Goal: Information Seeking & Learning: Check status

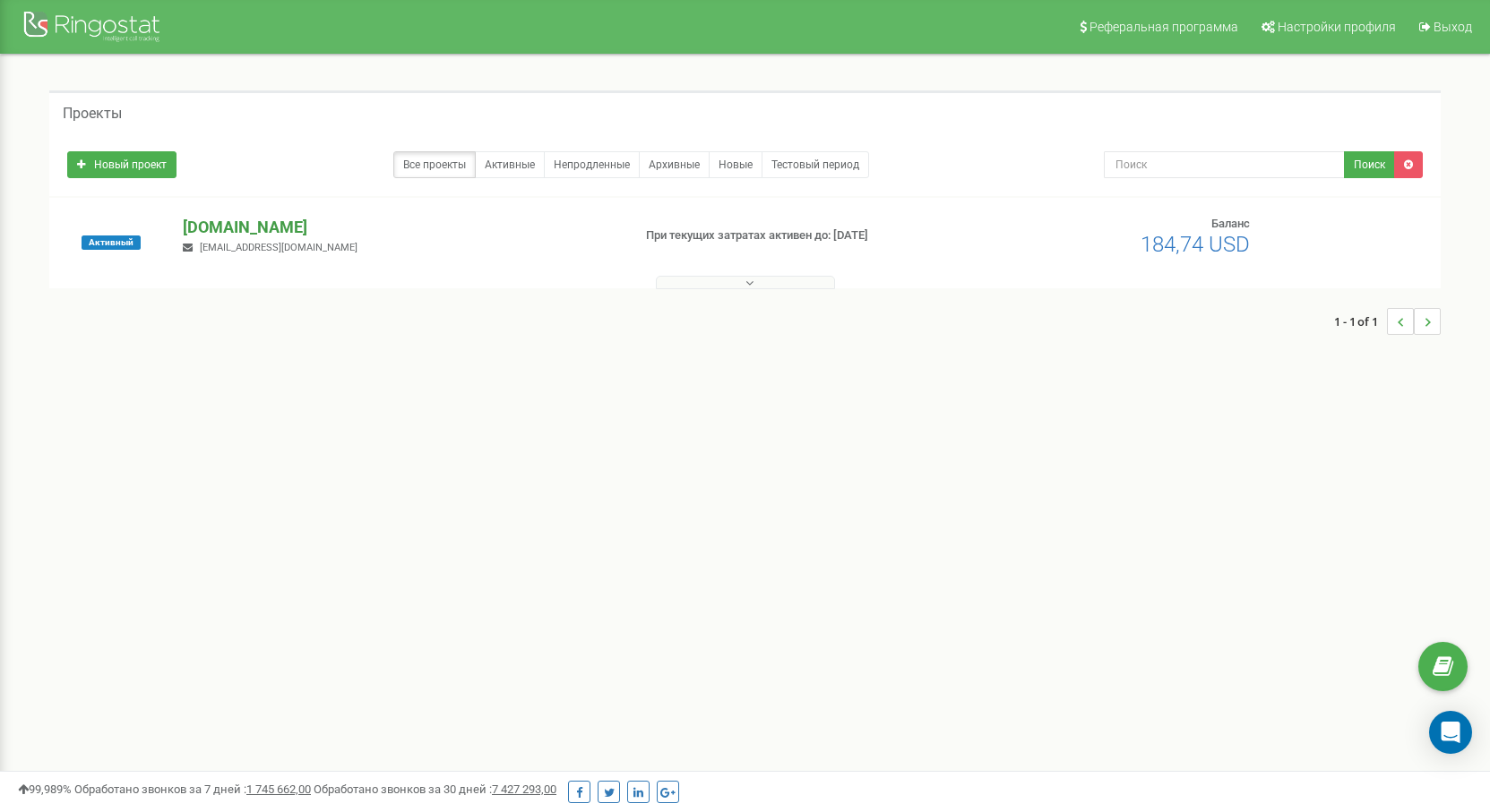
click at [296, 229] on p "[DOMAIN_NAME]" at bounding box center [399, 228] width 434 height 23
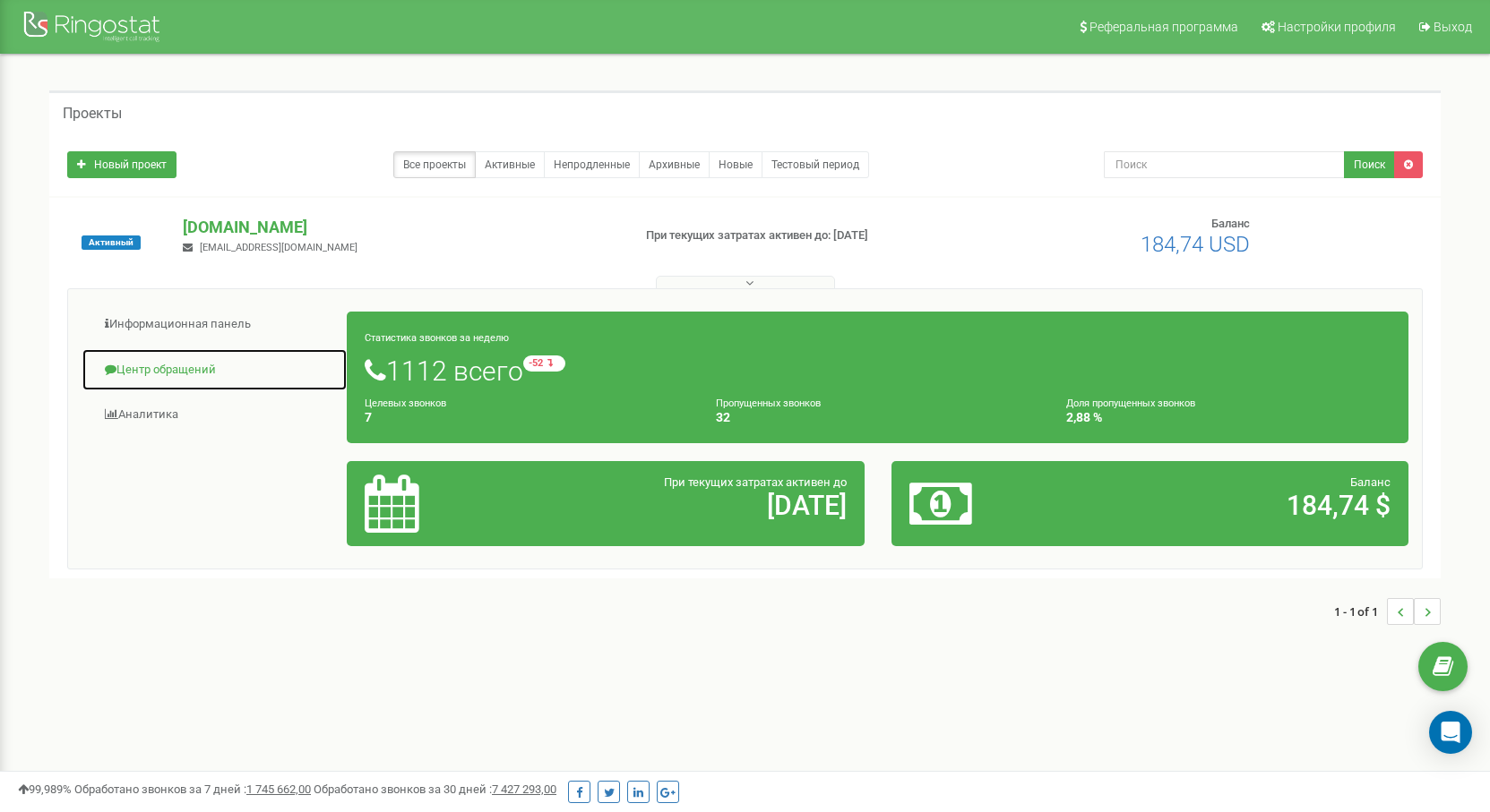
click at [175, 370] on link "Центр обращений" at bounding box center [215, 370] width 266 height 44
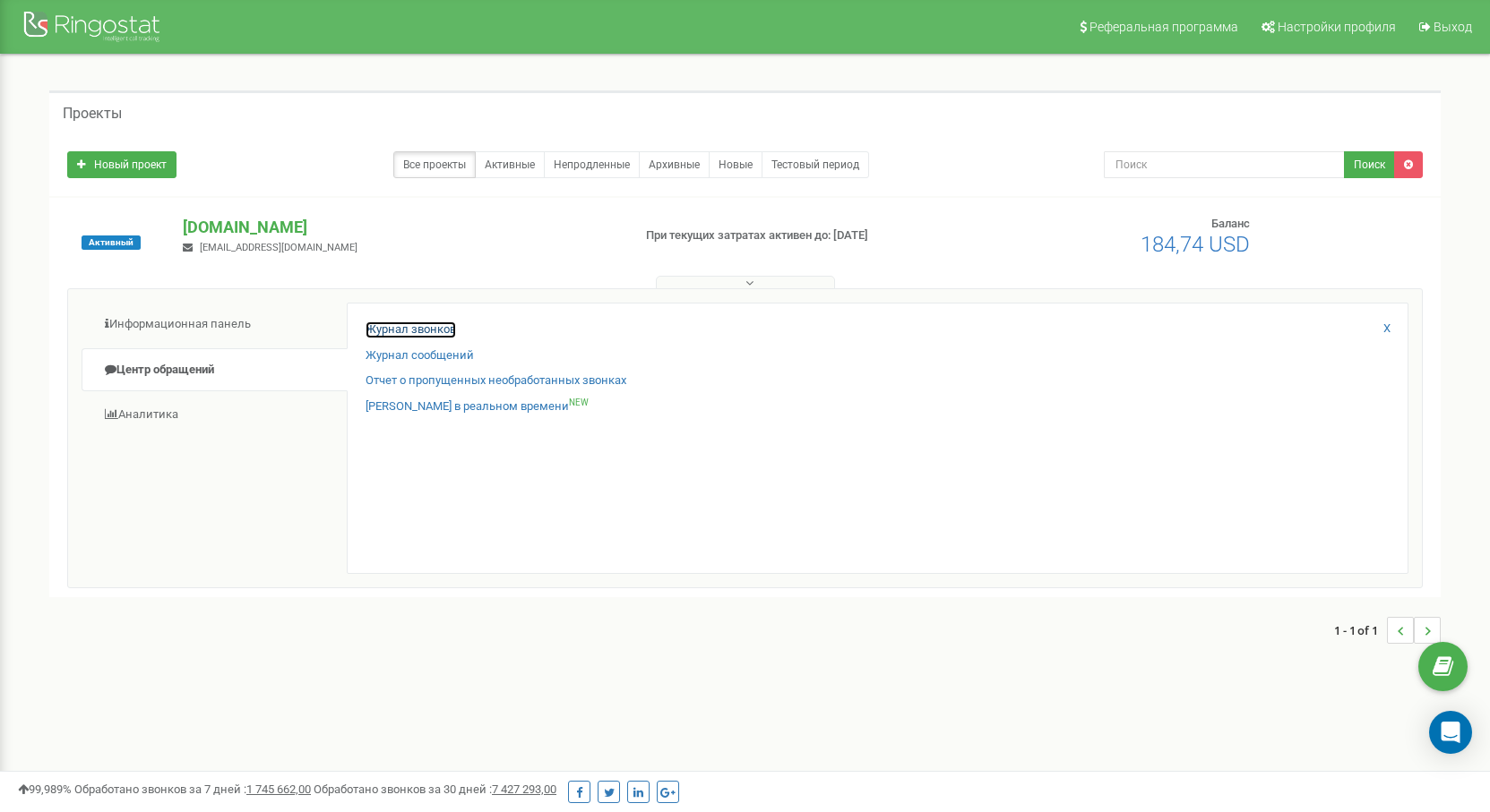
click at [390, 327] on link "Журнал звонков" at bounding box center [410, 330] width 91 height 17
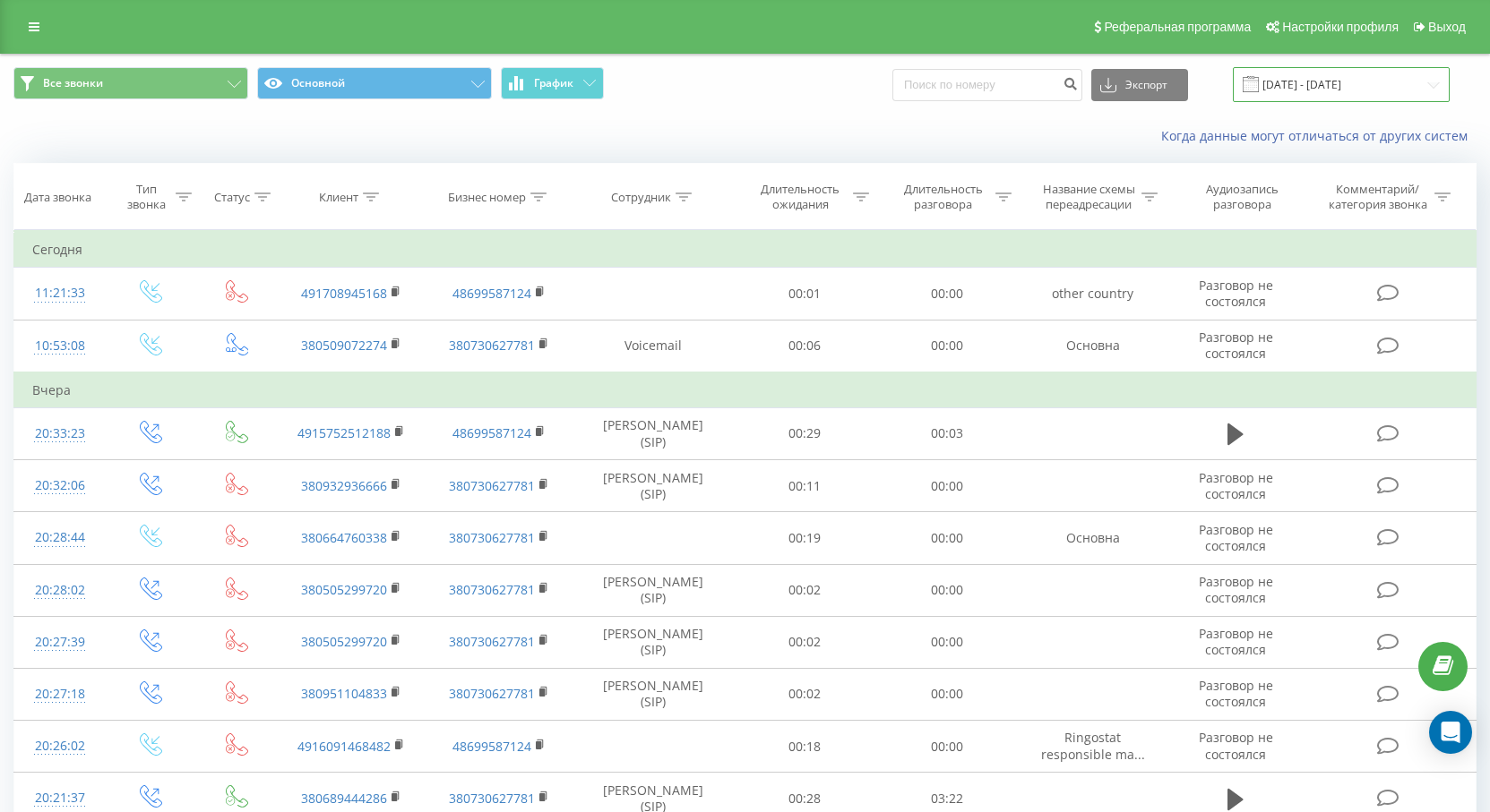
click at [1357, 86] on input "[DATE] - [DATE]" at bounding box center [1342, 85] width 217 height 35
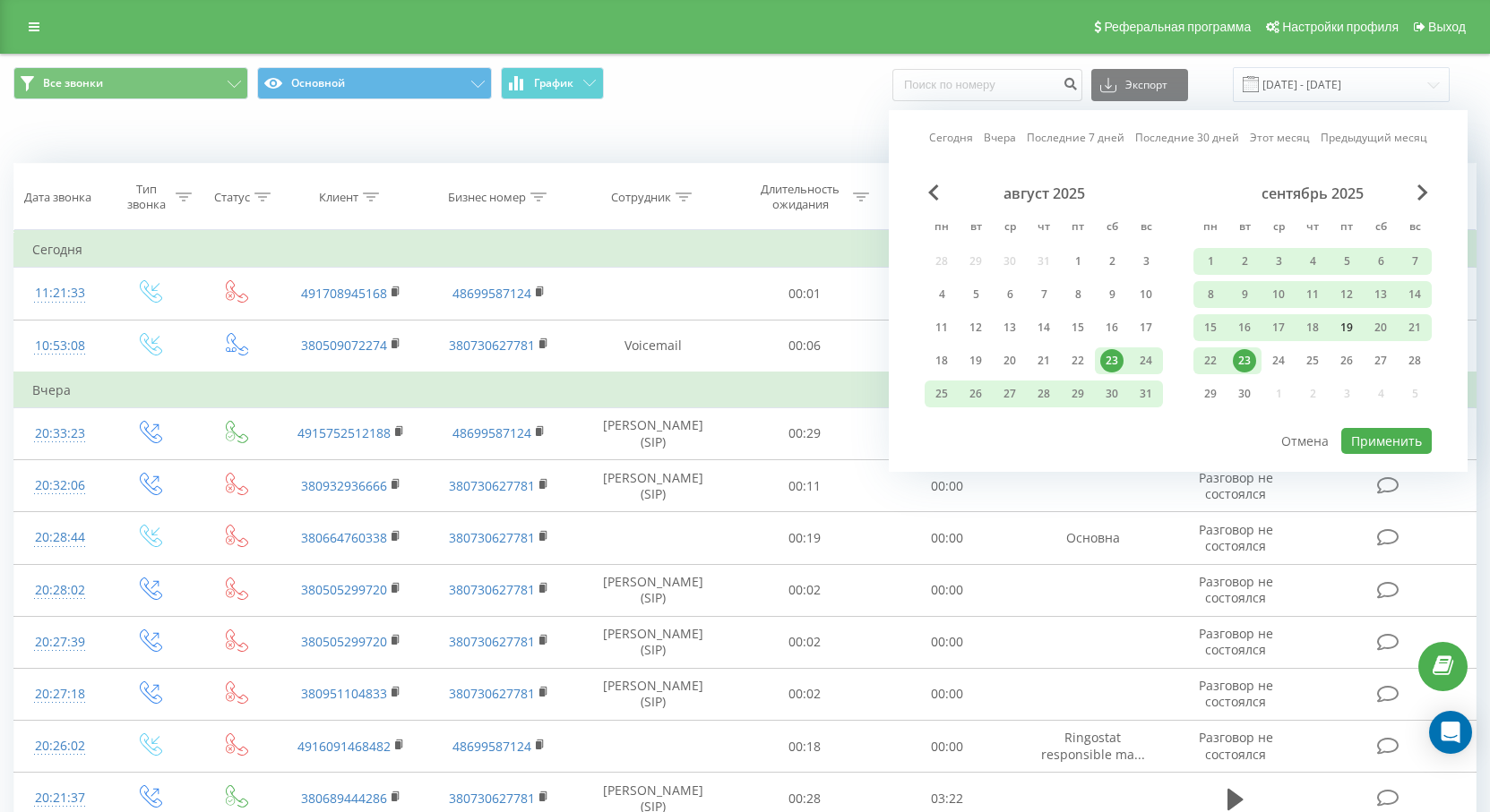
drag, startPoint x: 1212, startPoint y: 328, endPoint x: 1361, endPoint y: 319, distance: 149.3
click at [1217, 327] on div "15" at bounding box center [1211, 328] width 23 height 23
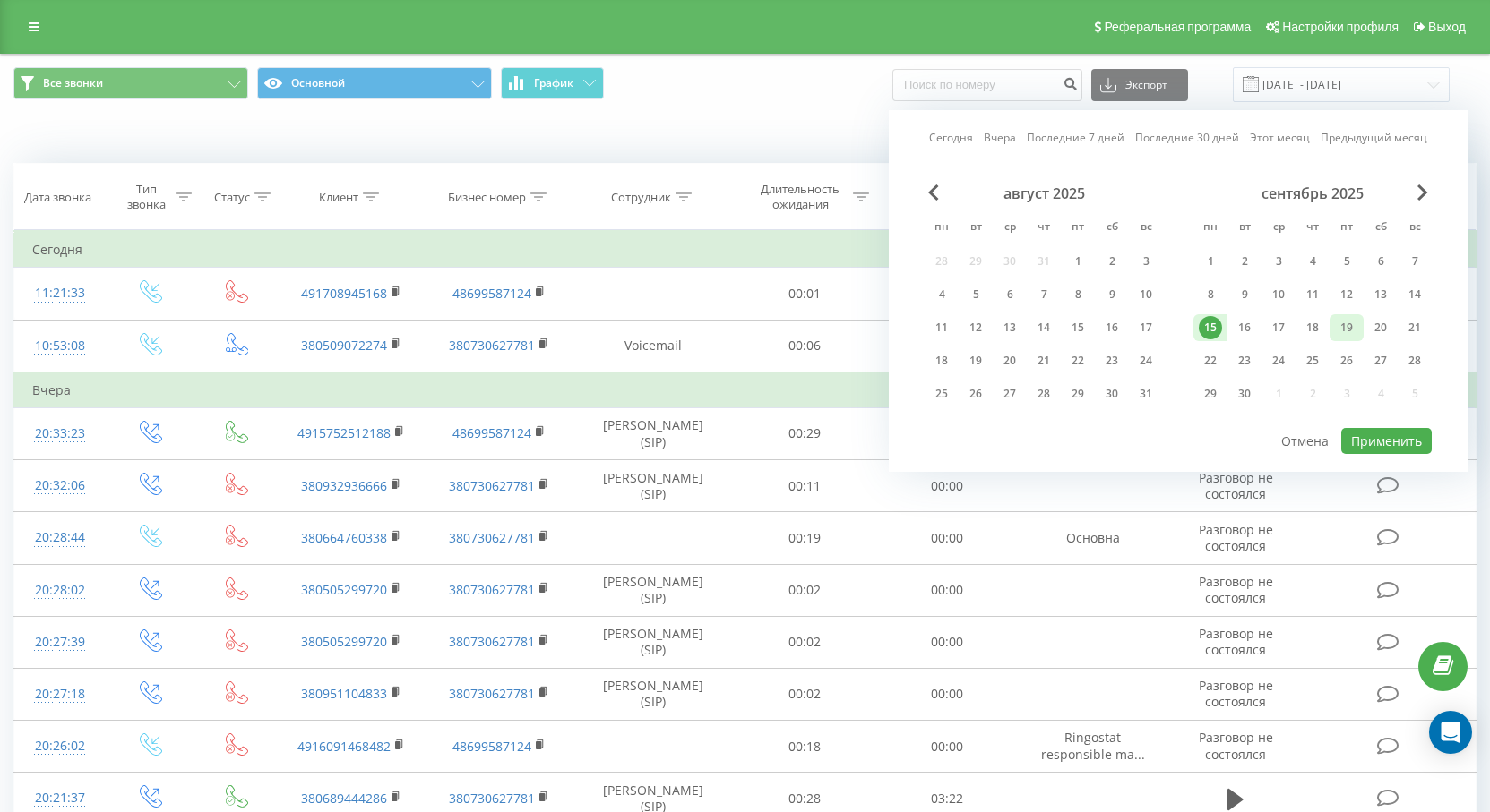
click at [1357, 330] on div "19" at bounding box center [1347, 328] width 23 height 23
click at [1379, 433] on button "Применить" at bounding box center [1387, 441] width 91 height 26
type input "[DATE] - [DATE]"
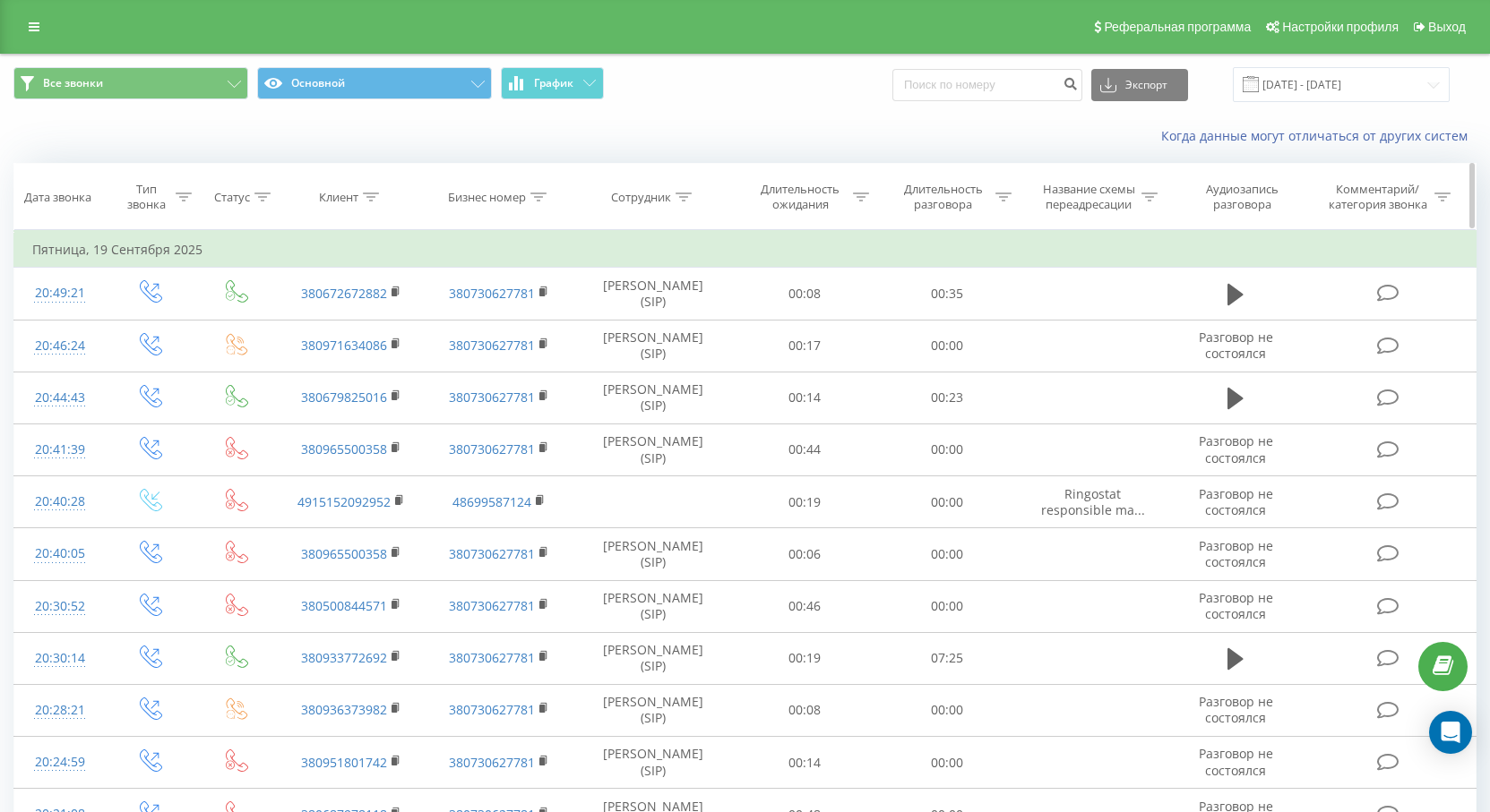
click at [676, 196] on icon at bounding box center [684, 197] width 16 height 9
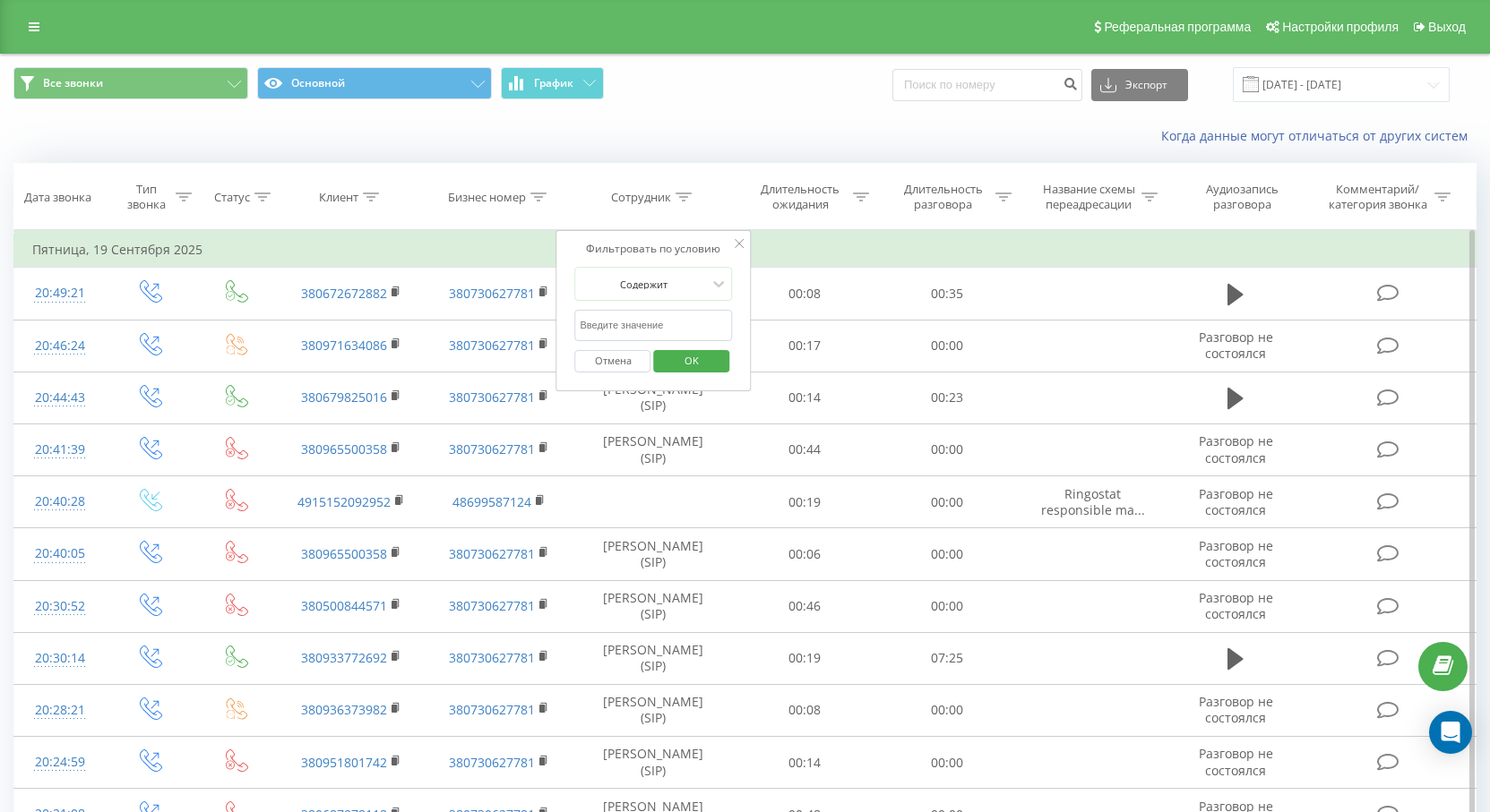
click at [658, 326] on input "text" at bounding box center [653, 326] width 157 height 31
type input "Олександр Мешков"
click at [693, 357] on span "OK" at bounding box center [692, 360] width 50 height 28
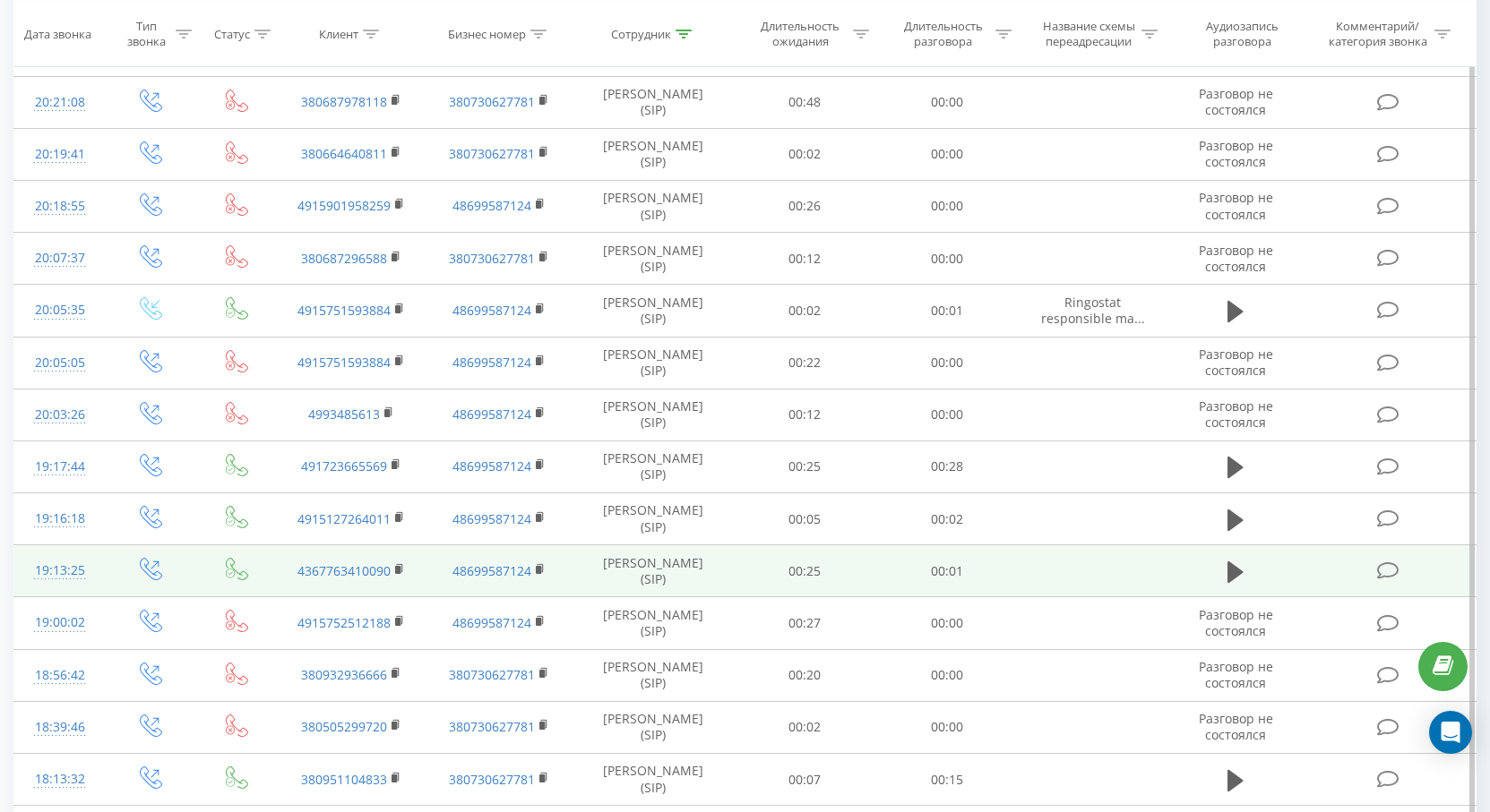
scroll to position [269, 0]
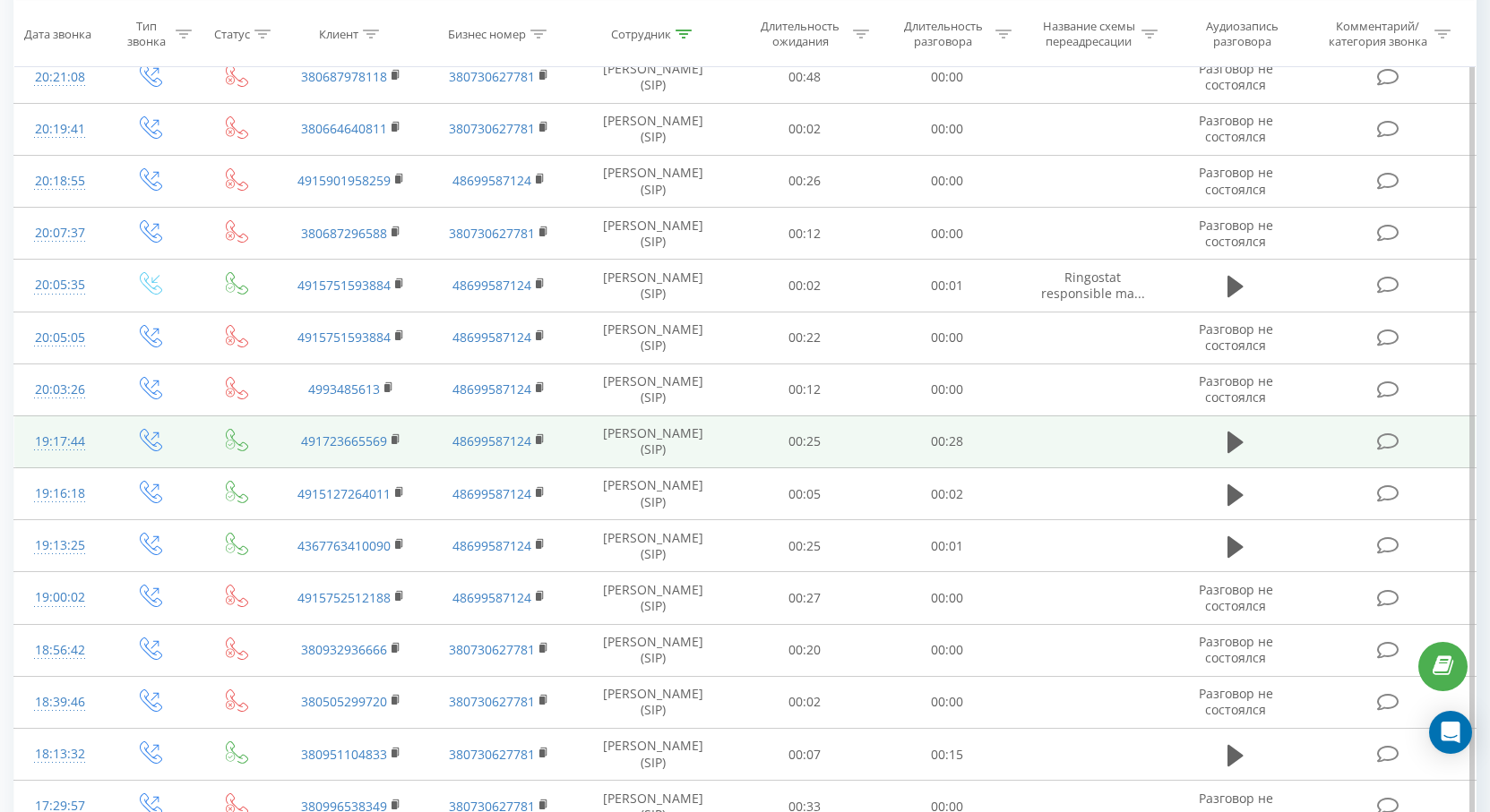
click at [1237, 448] on icon at bounding box center [1236, 442] width 16 height 22
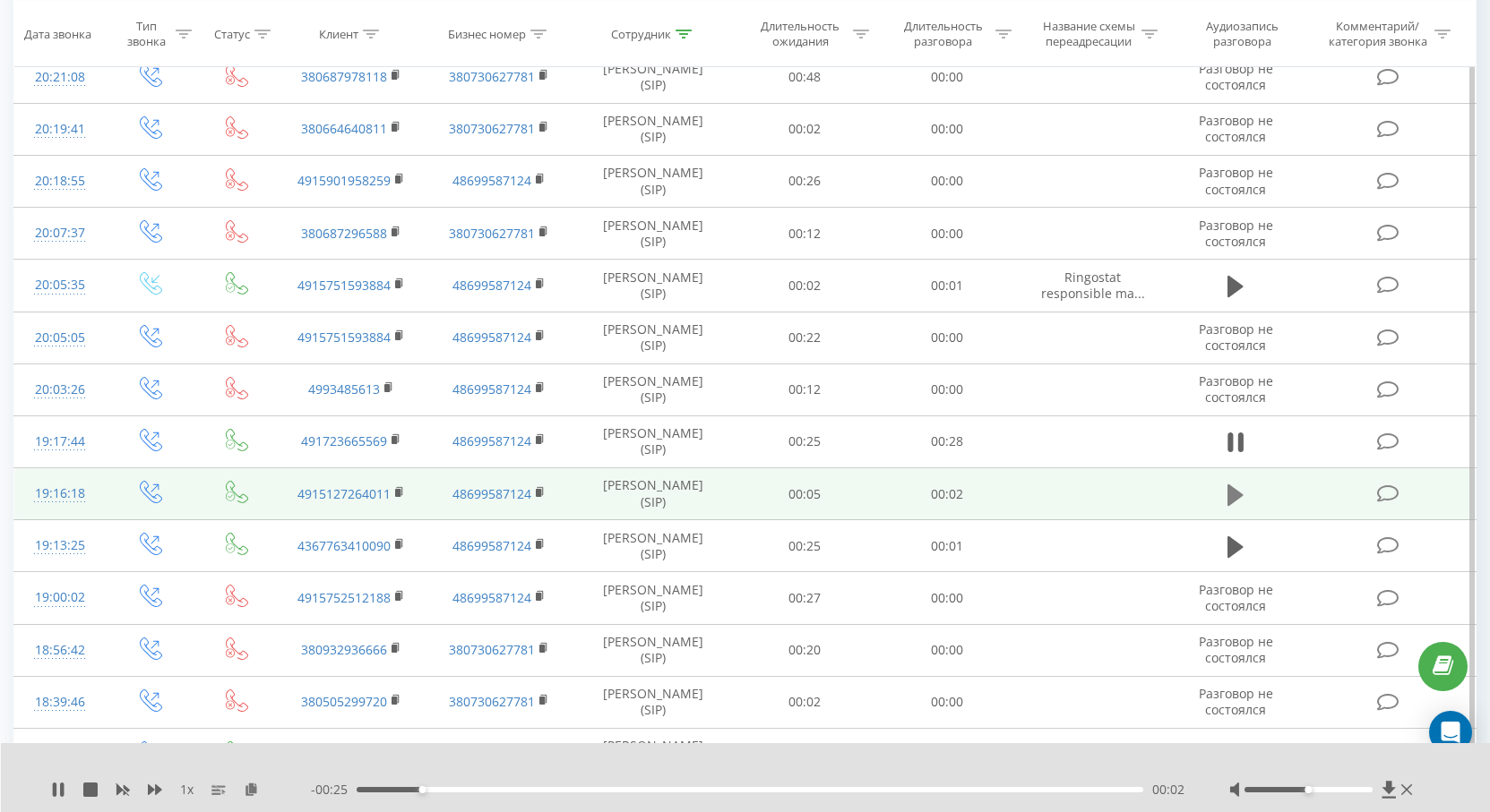
click at [1230, 488] on icon at bounding box center [1236, 495] width 16 height 22
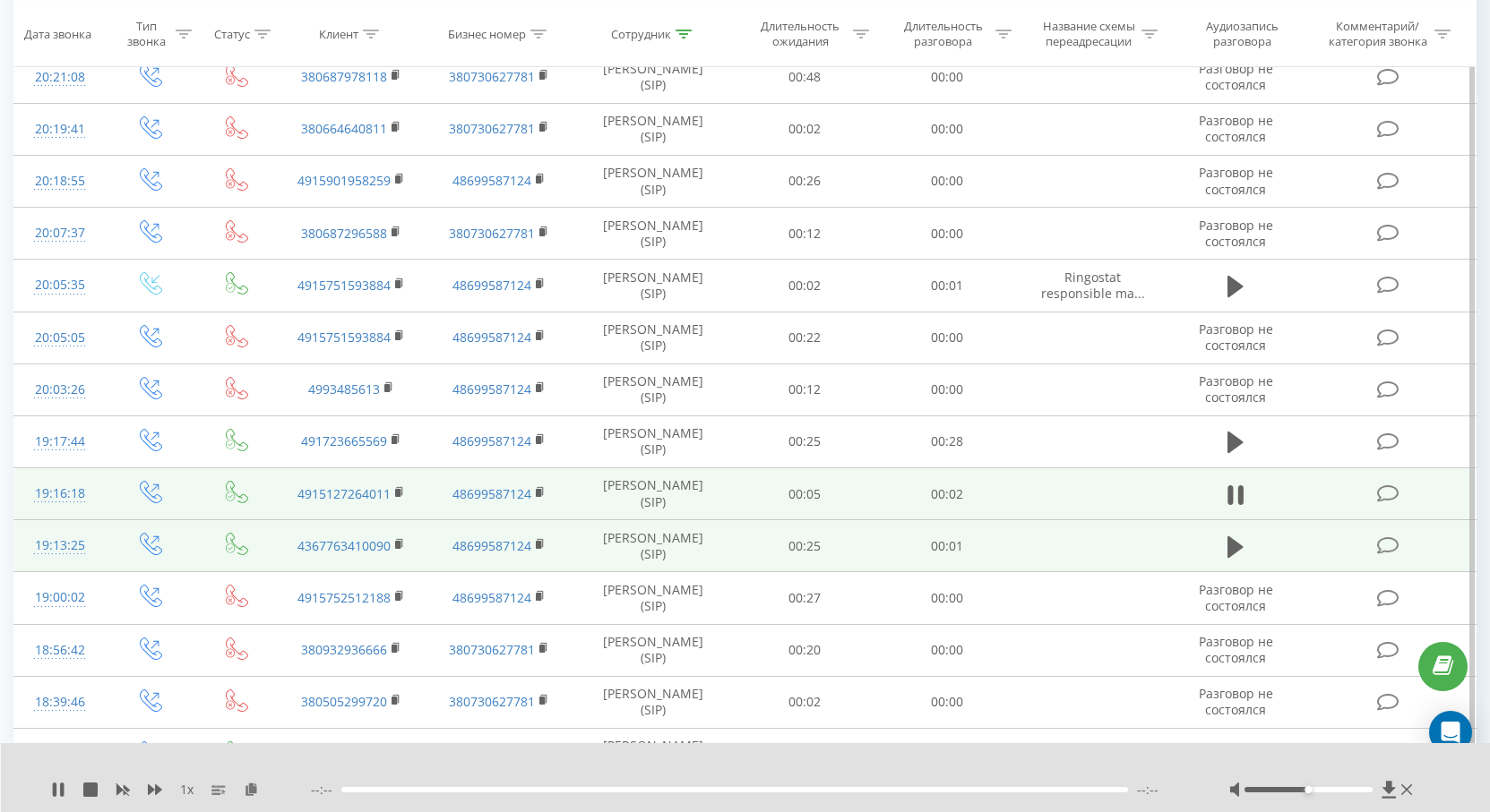
click at [1235, 532] on td at bounding box center [1236, 547] width 137 height 52
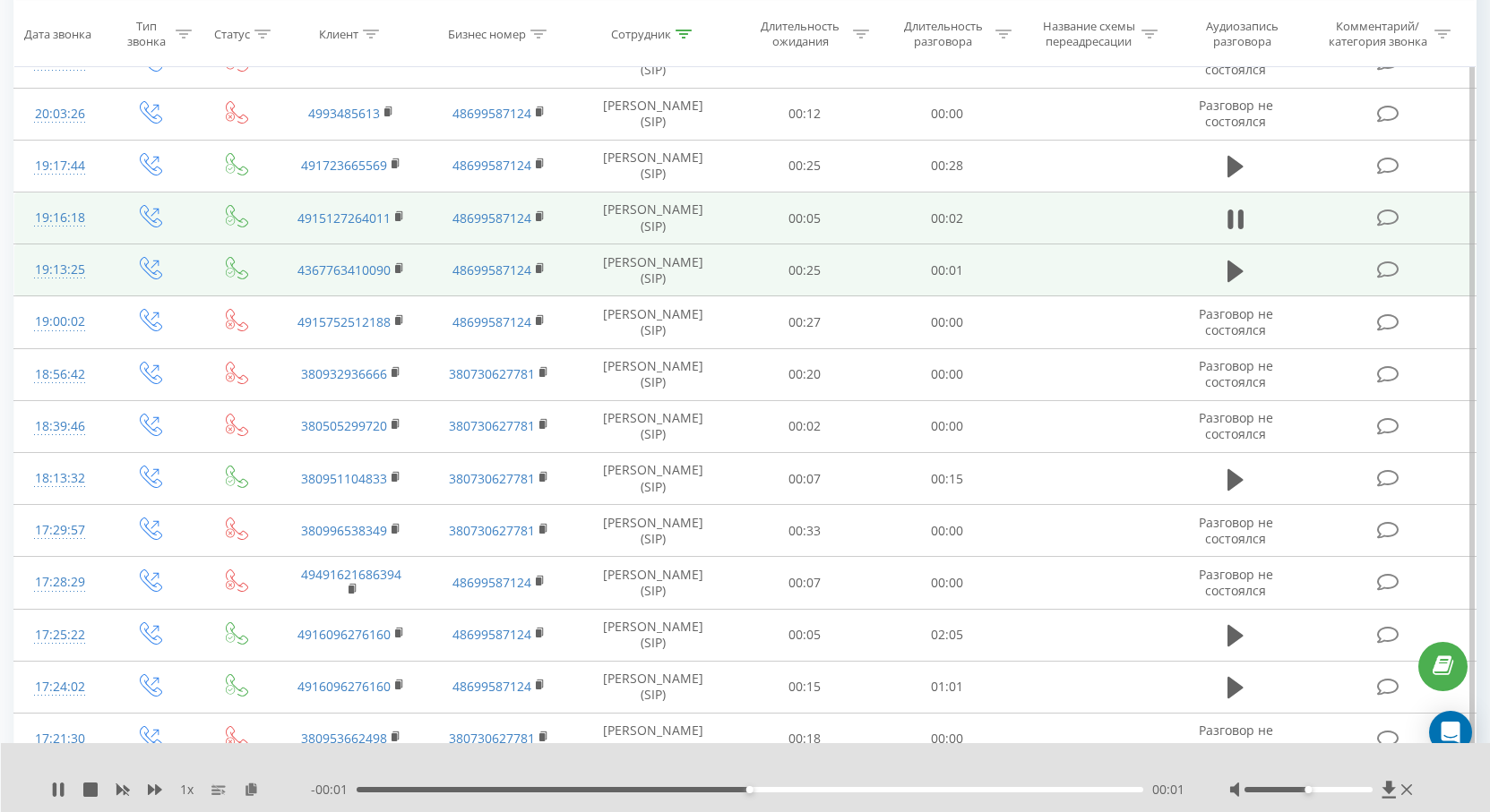
scroll to position [627, 0]
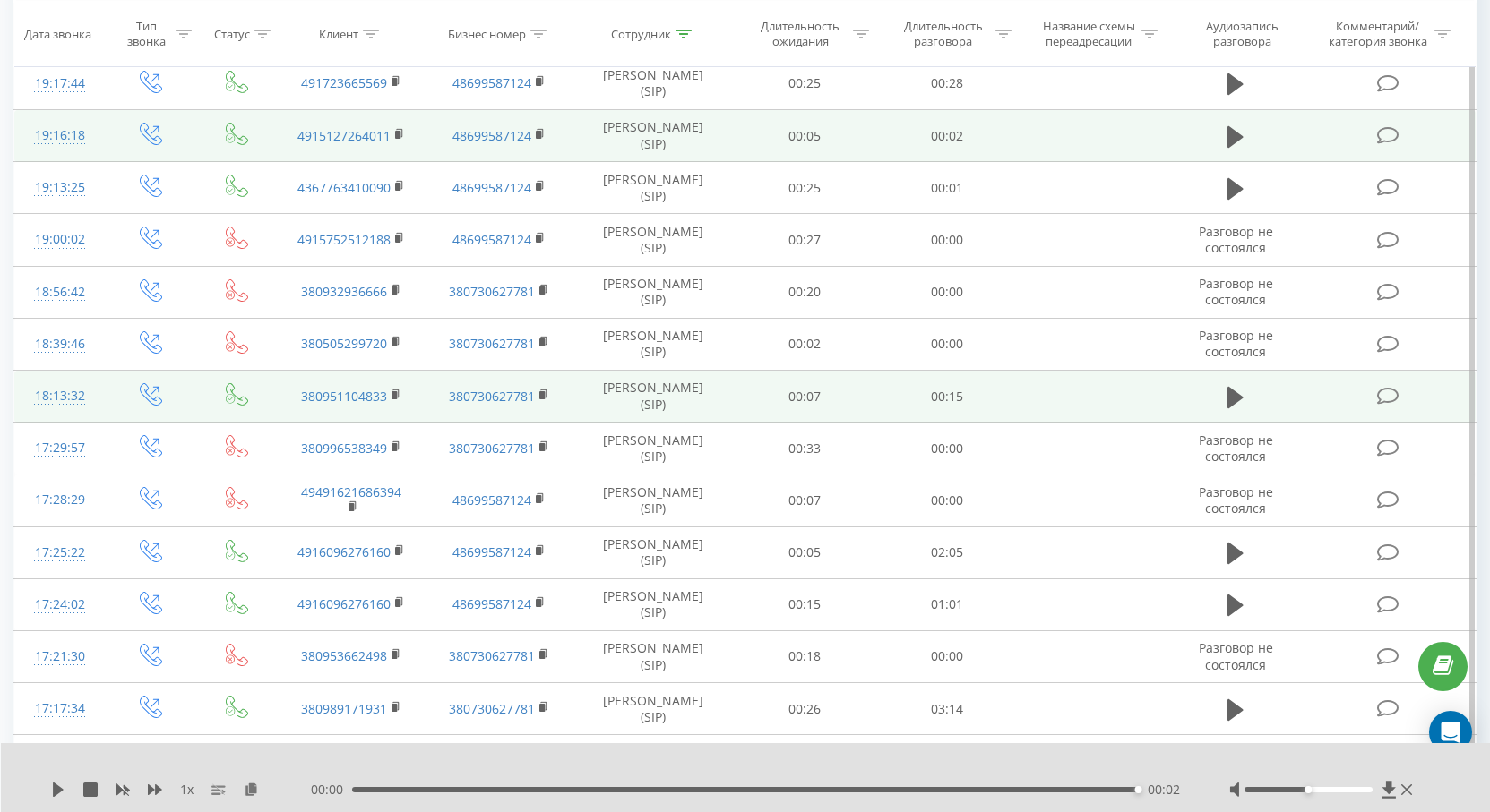
click at [1256, 388] on td at bounding box center [1236, 397] width 137 height 52
click at [1233, 397] on icon at bounding box center [1236, 397] width 16 height 22
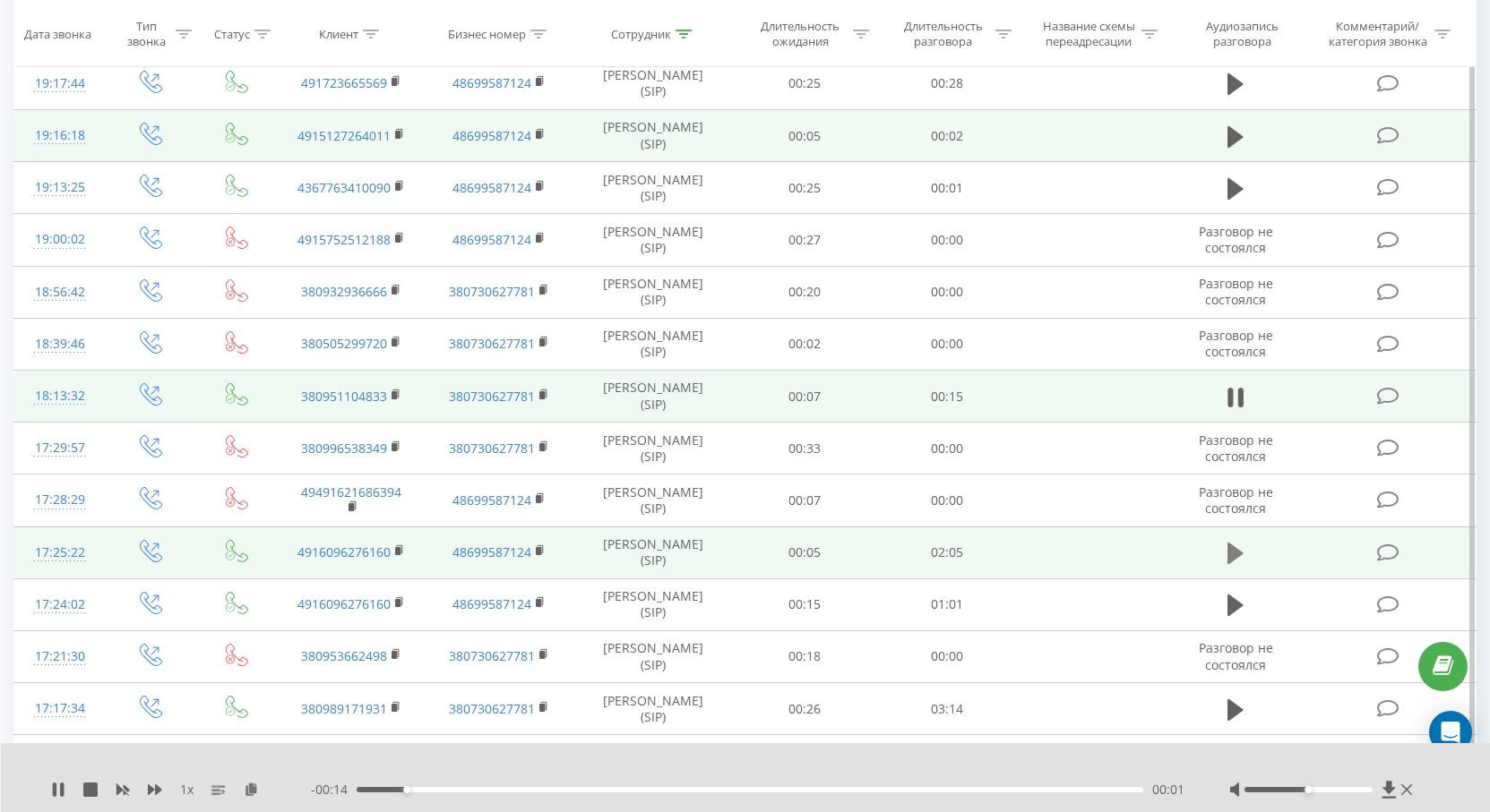
click at [1243, 560] on icon at bounding box center [1236, 554] width 16 height 25
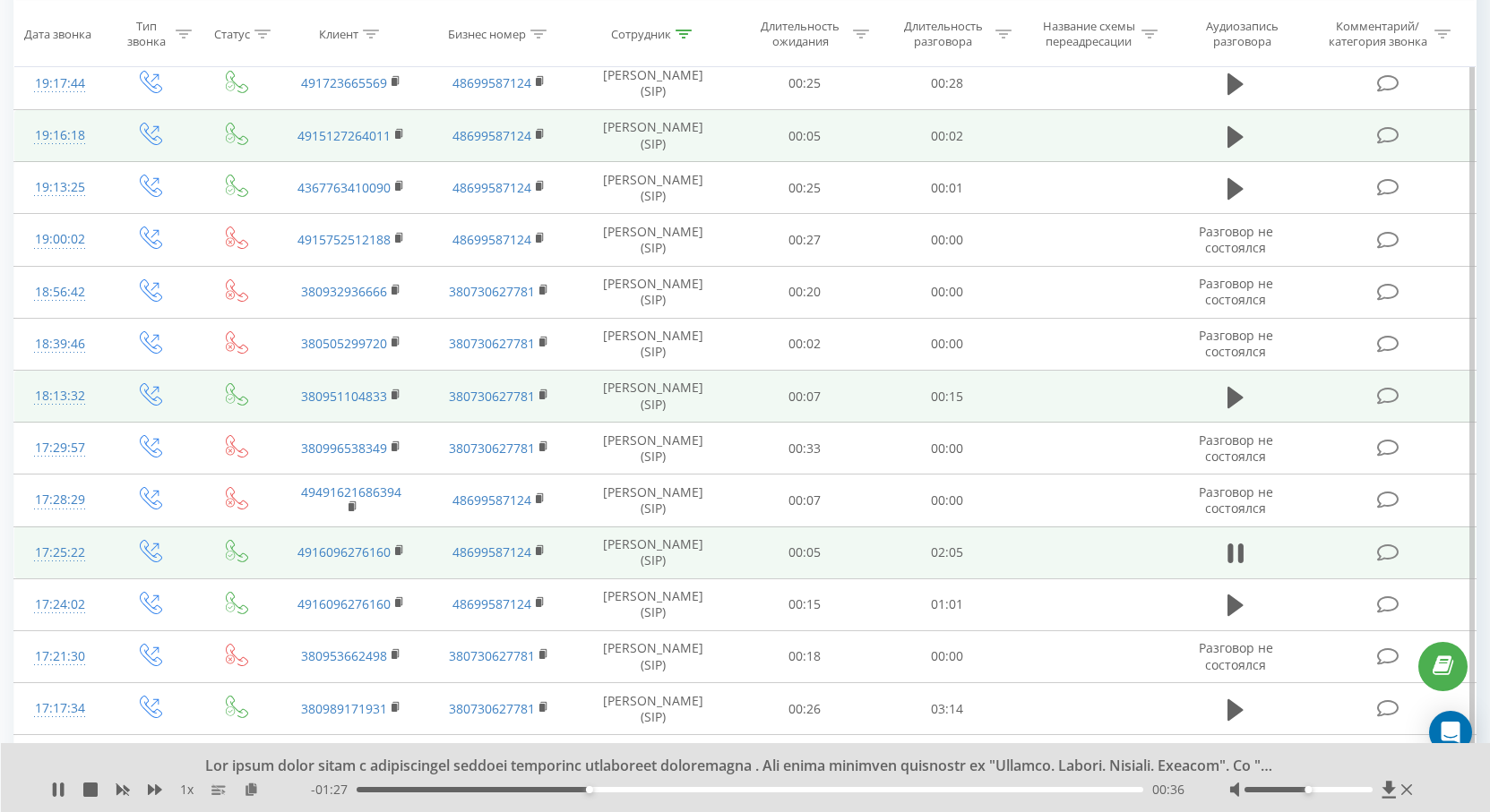
click at [407, 549] on td "4916096276160" at bounding box center [351, 553] width 148 height 52
click at [403, 550] on icon at bounding box center [399, 551] width 10 height 13
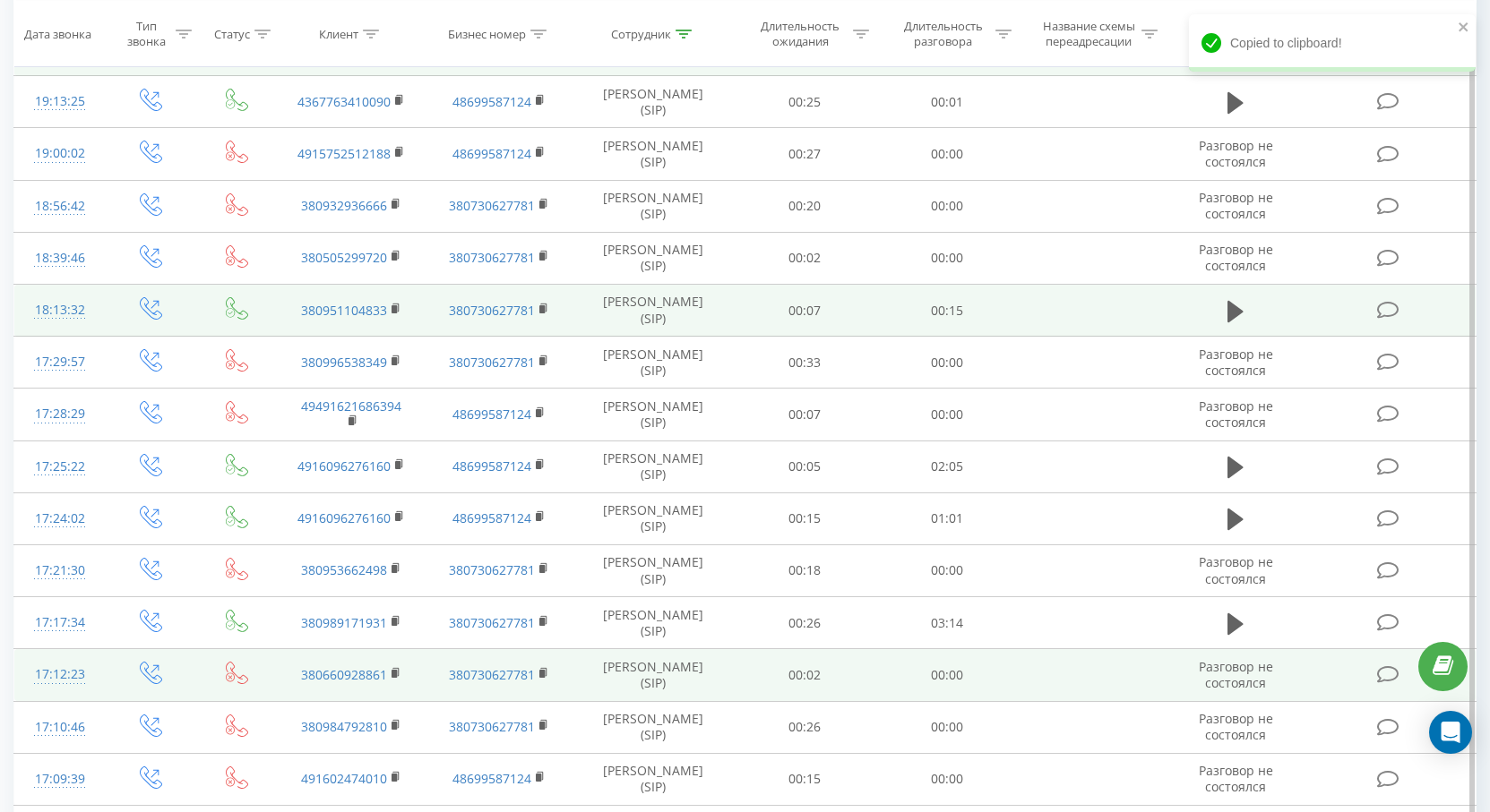
scroll to position [825, 0]
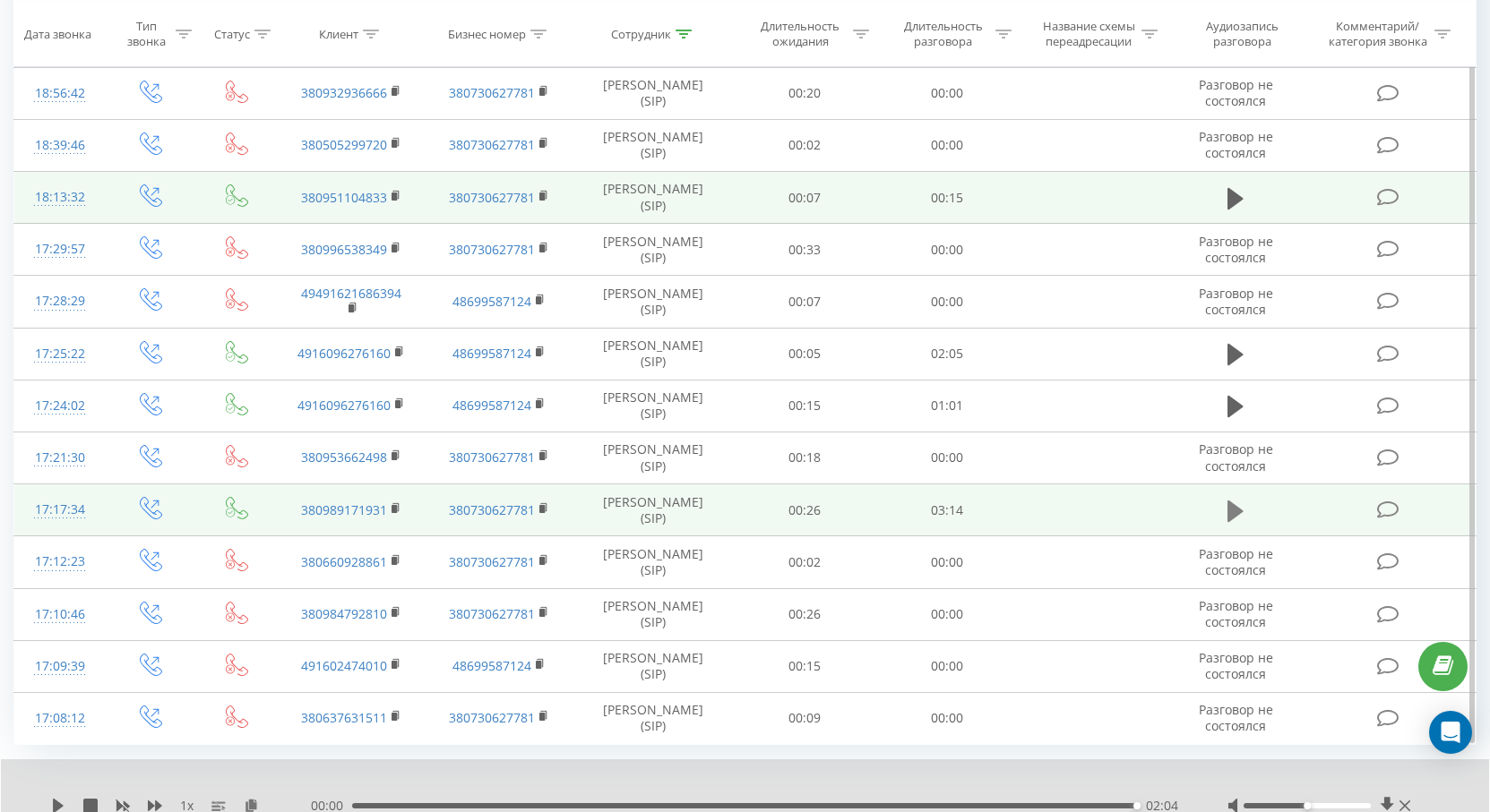
click at [1225, 512] on button at bounding box center [1236, 512] width 27 height 27
click at [399, 510] on icon at bounding box center [396, 509] width 10 height 13
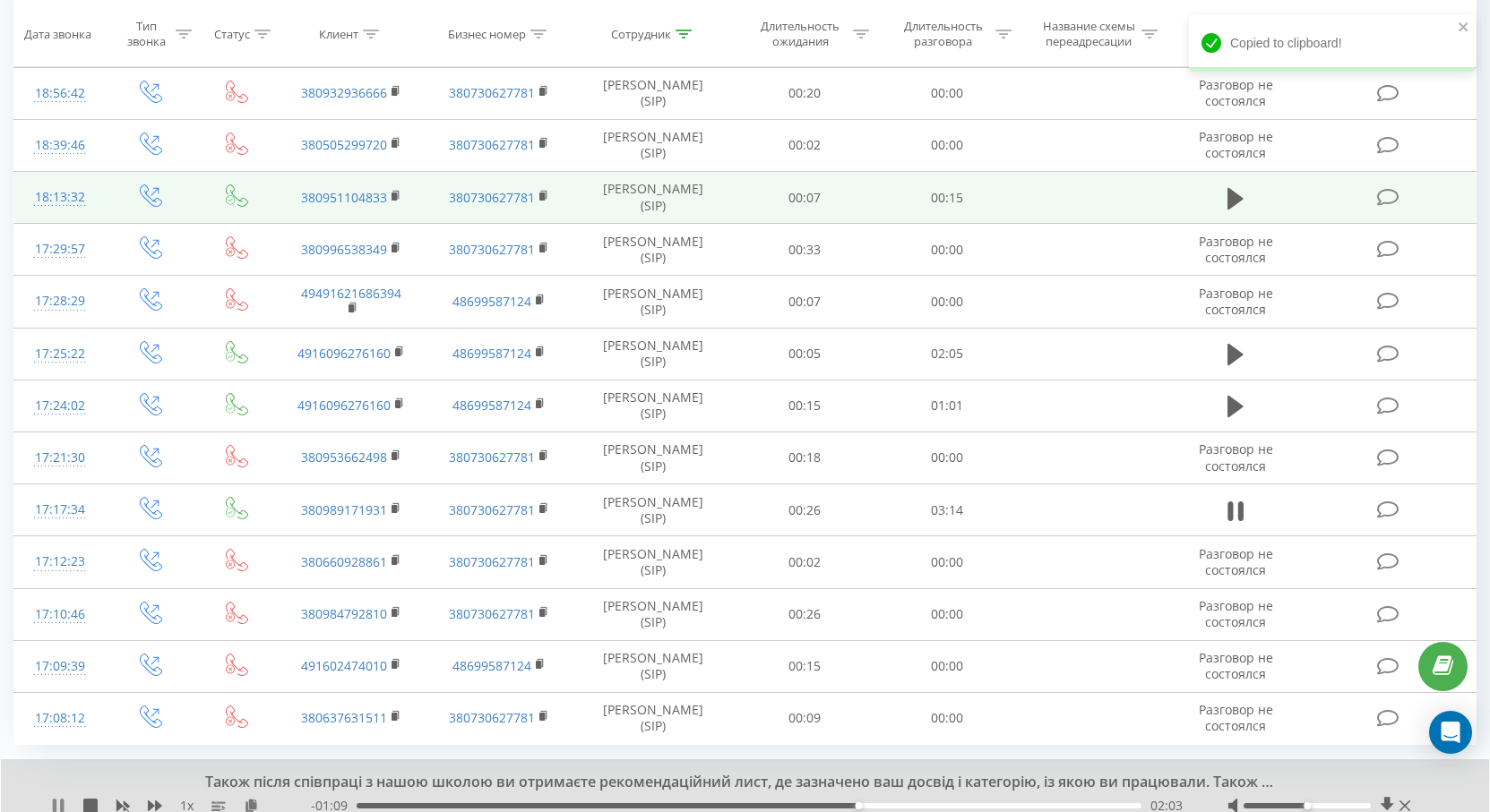
click at [52, 808] on icon at bounding box center [58, 806] width 14 height 14
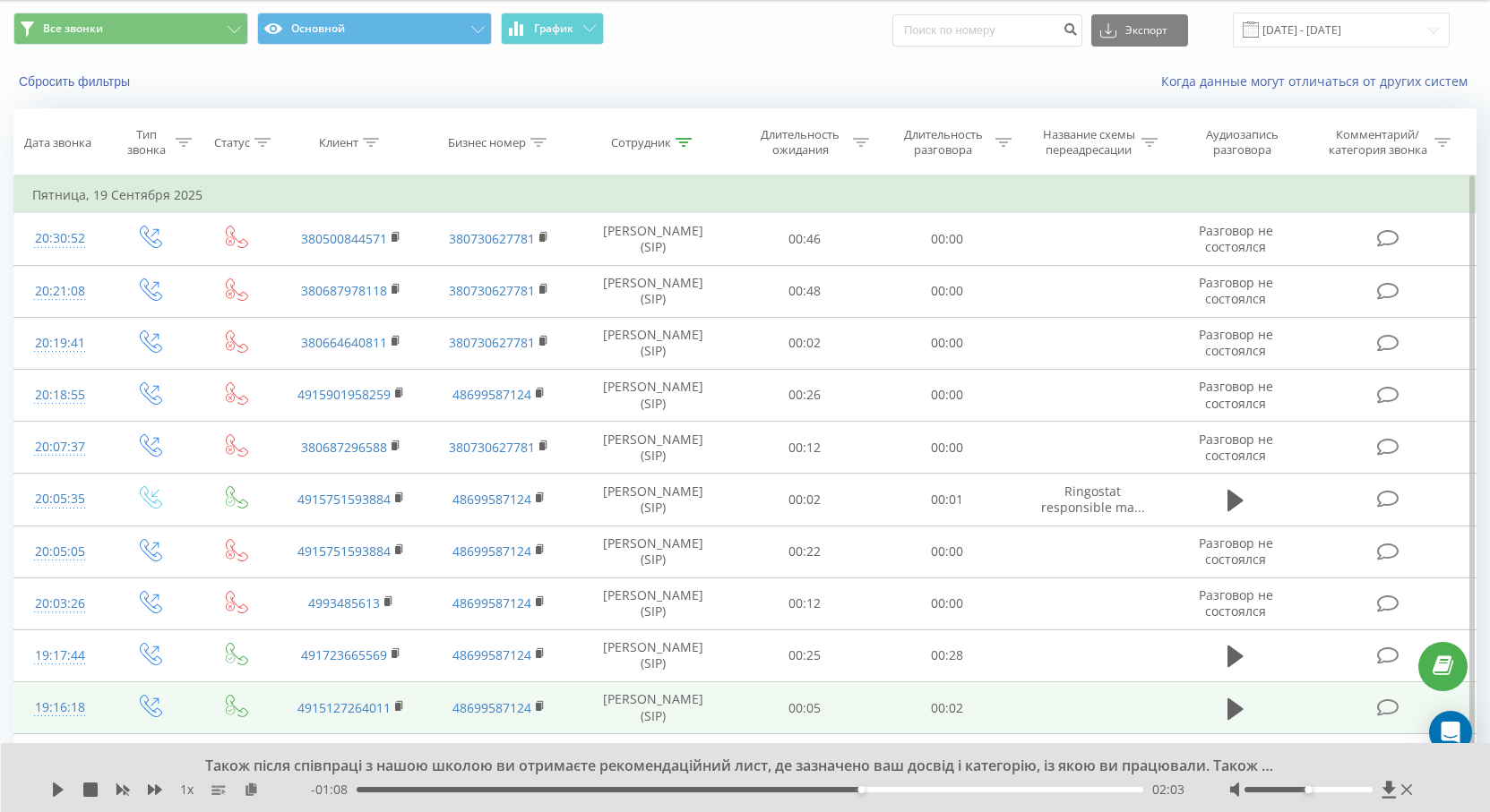
scroll to position [0, 0]
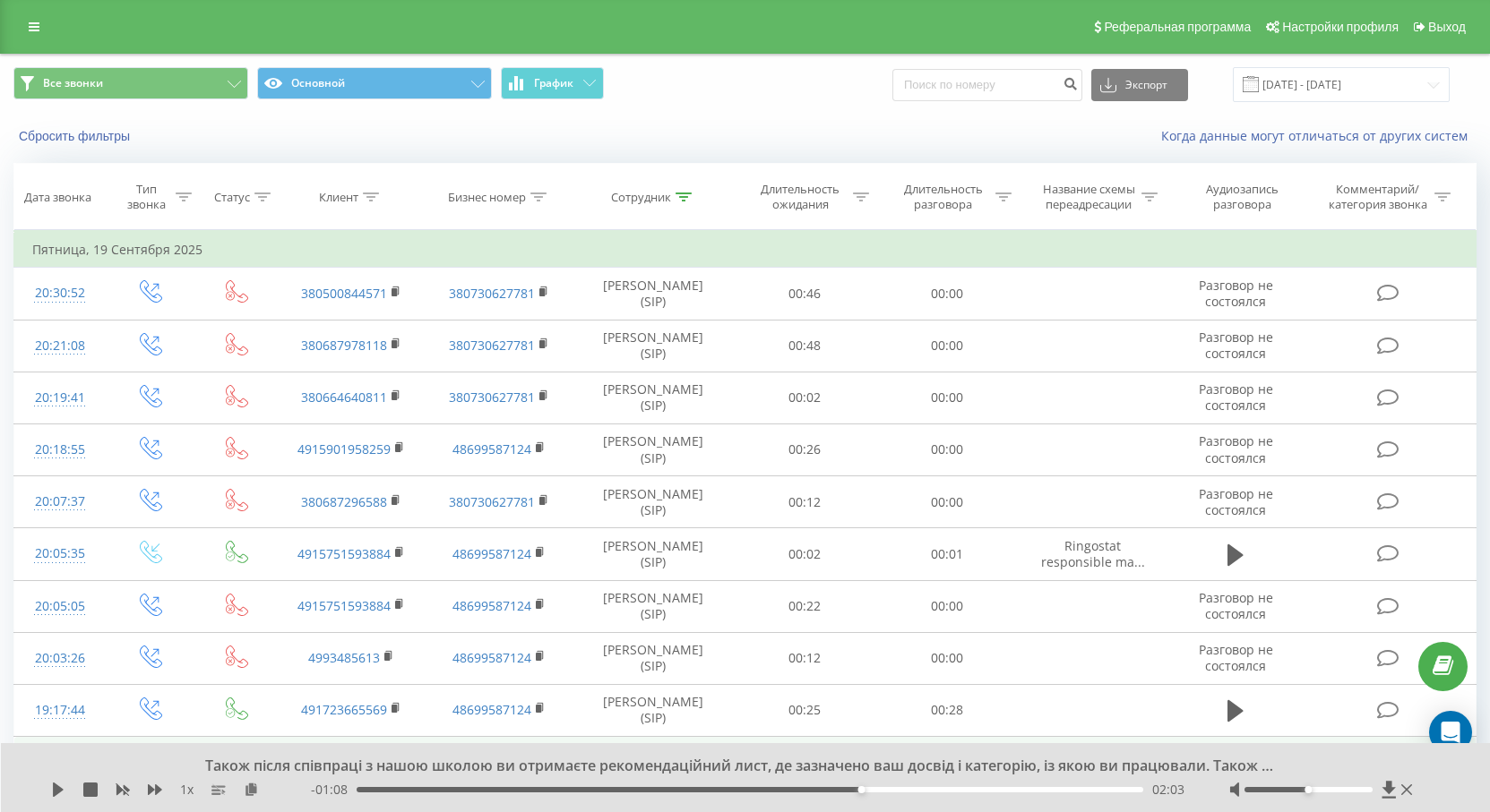
click at [69, 793] on div "1 x" at bounding box center [181, 790] width 260 height 18
click at [63, 793] on icon at bounding box center [58, 790] width 14 height 14
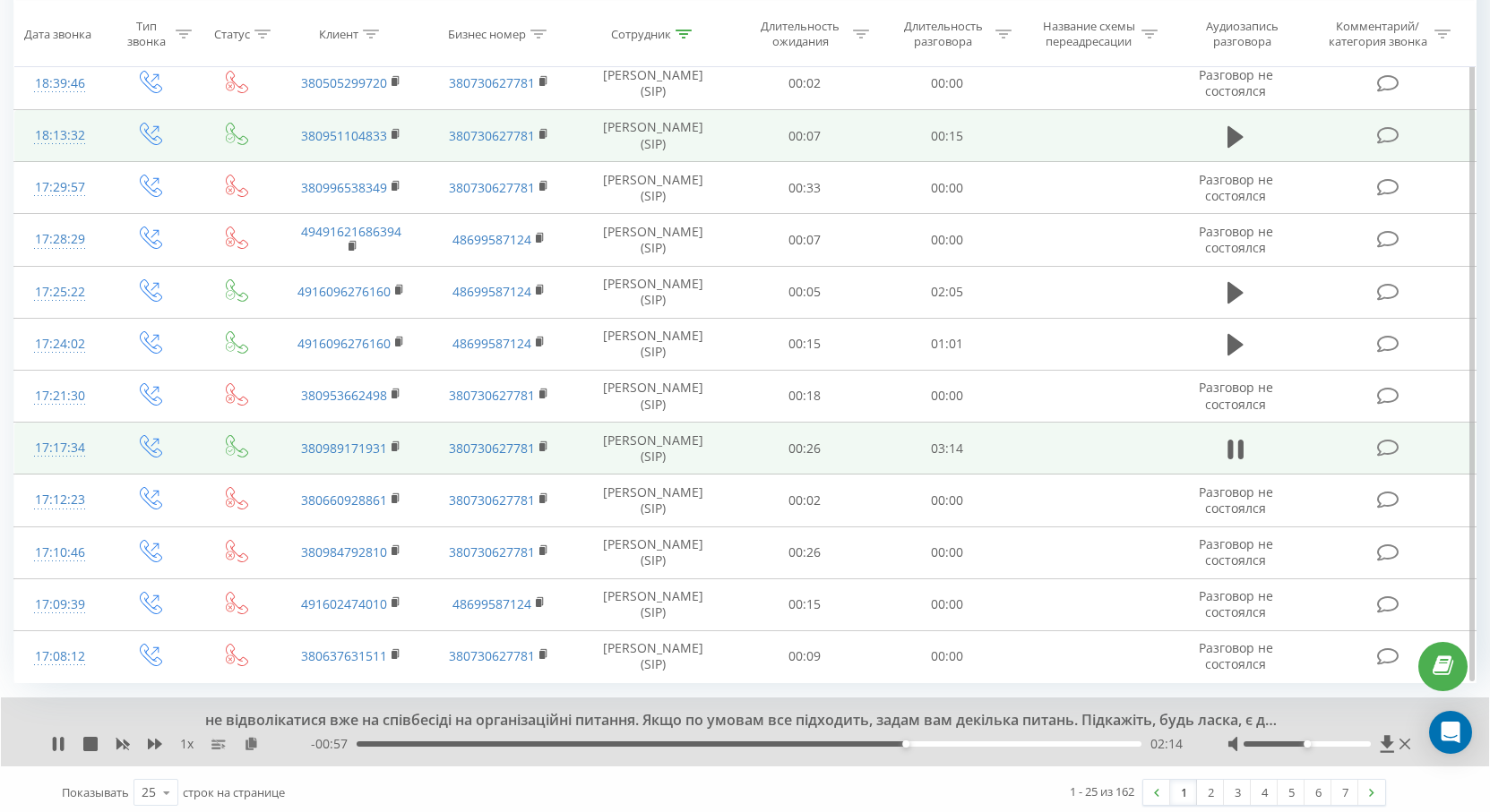
scroll to position [895, 0]
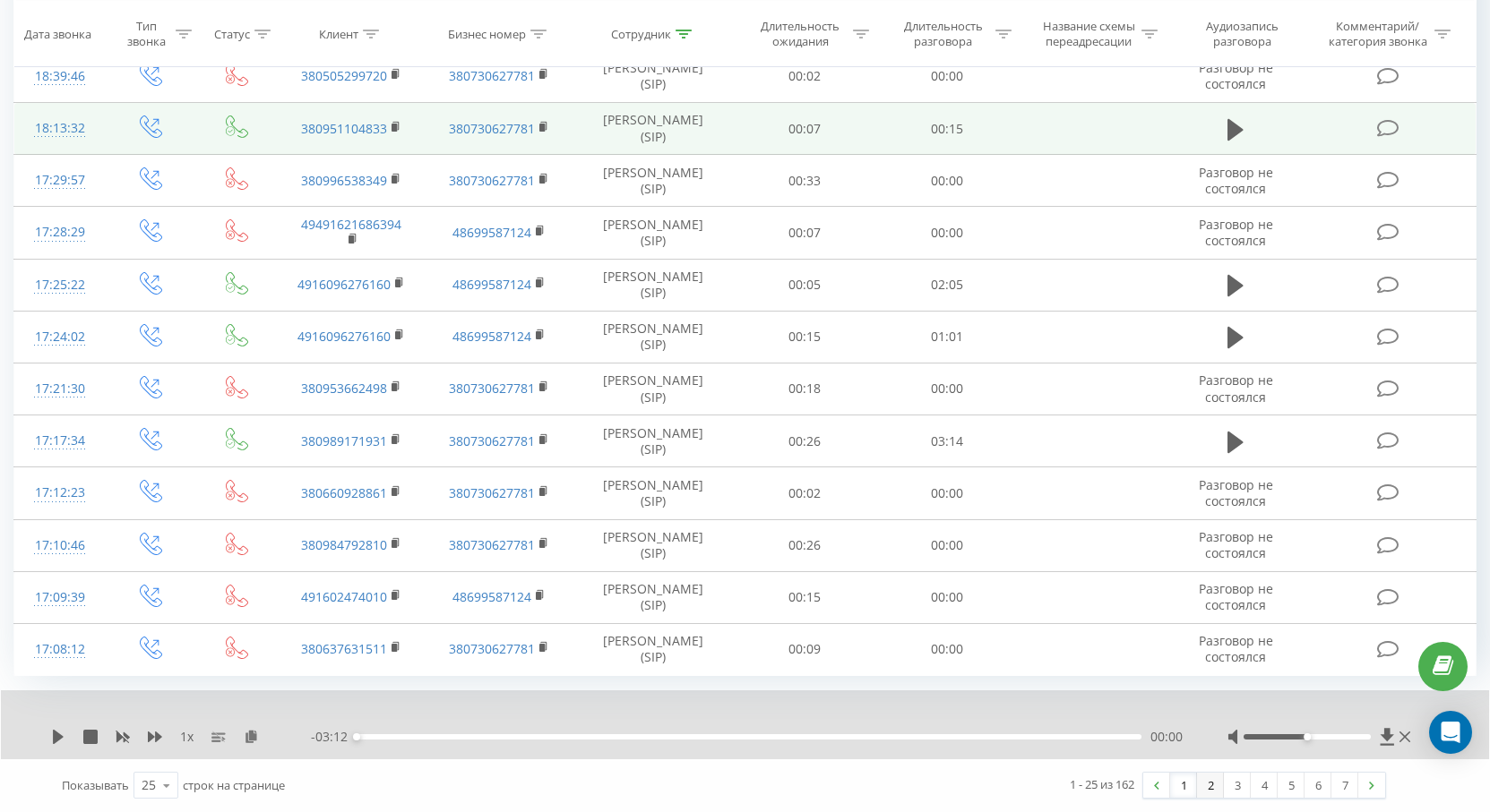
click at [1218, 790] on link "2" at bounding box center [1211, 786] width 27 height 25
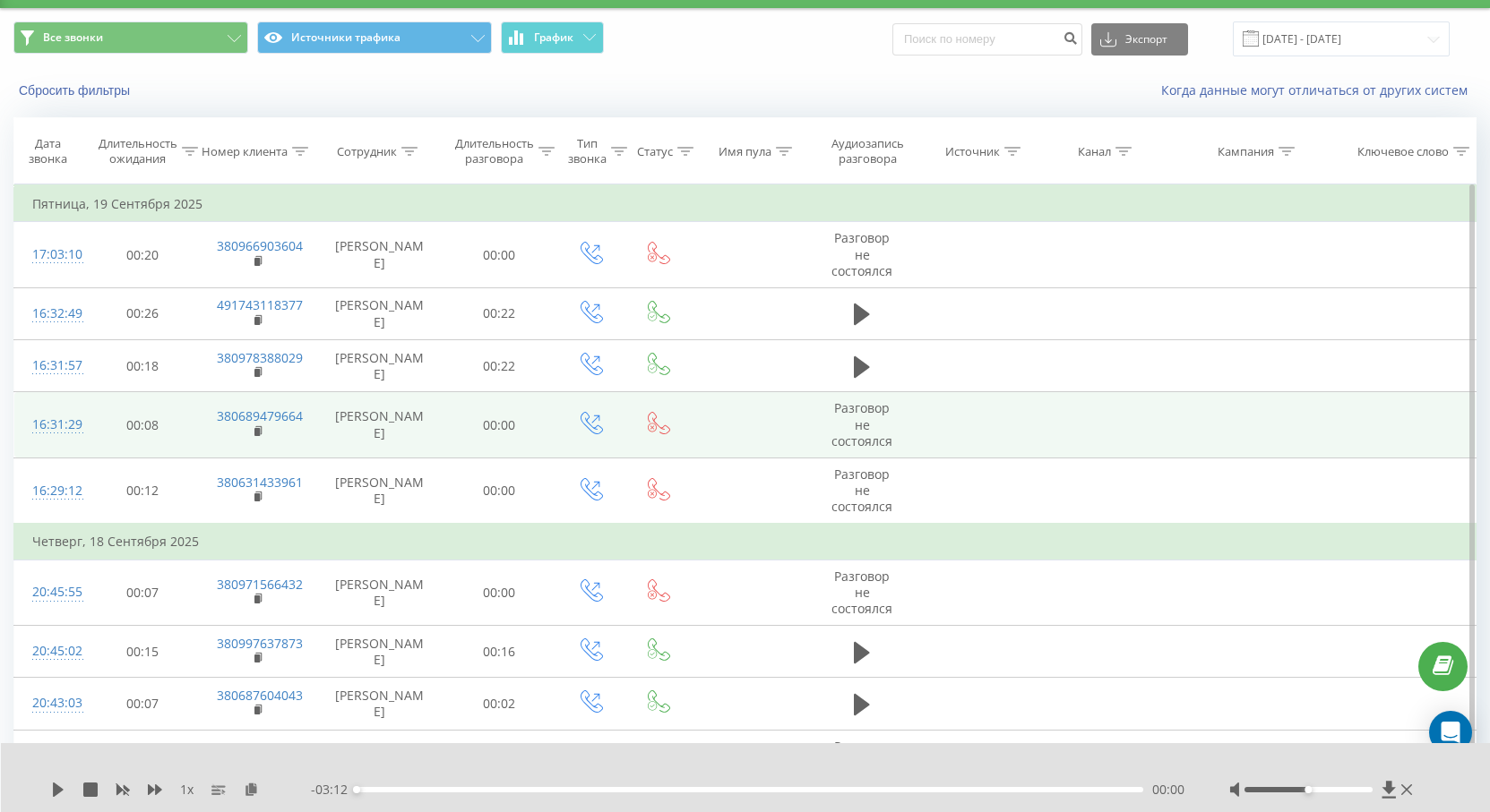
scroll to position [29, 0]
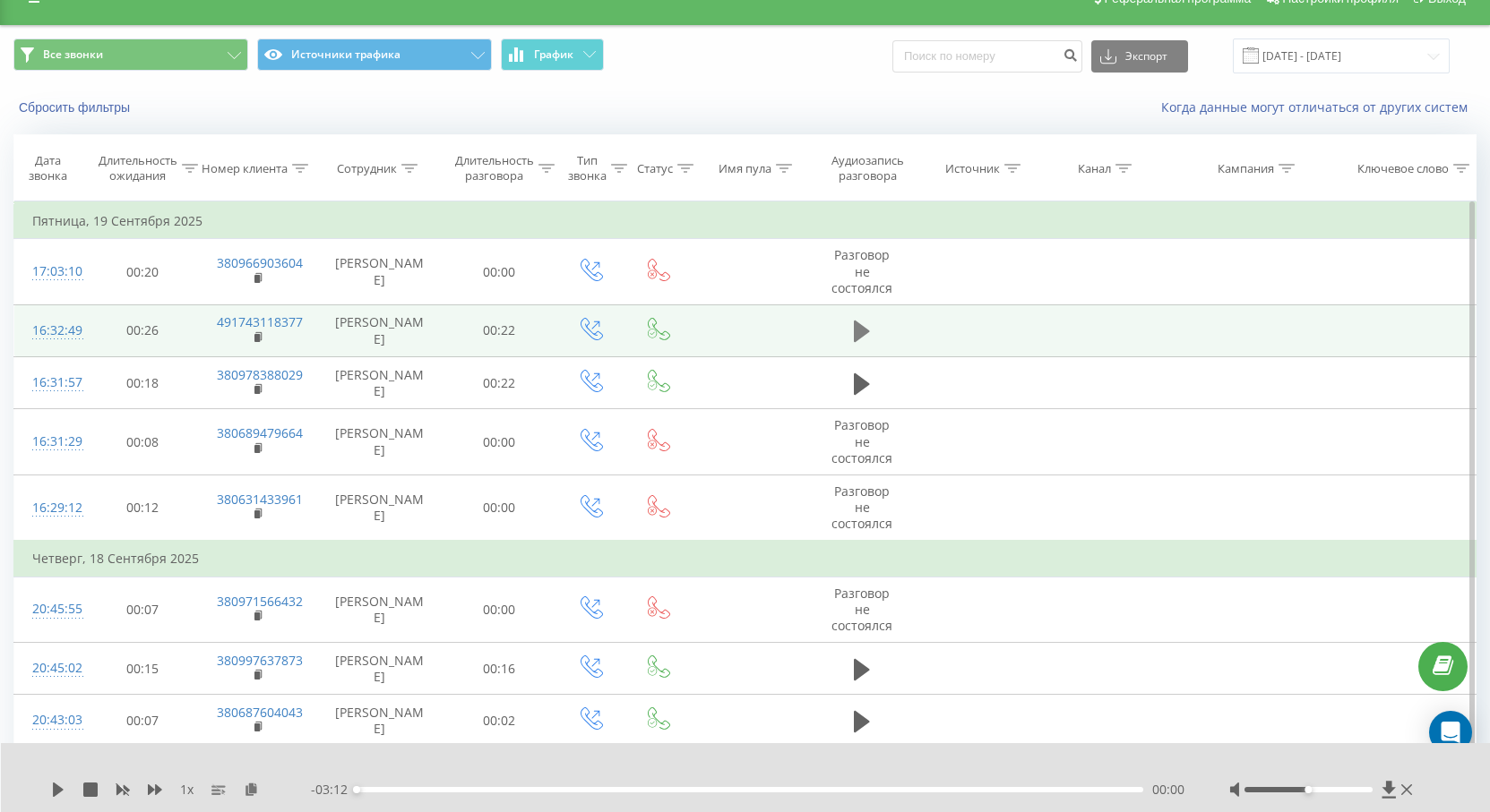
click at [867, 333] on icon at bounding box center [862, 332] width 16 height 25
click at [258, 335] on rect at bounding box center [257, 338] width 5 height 8
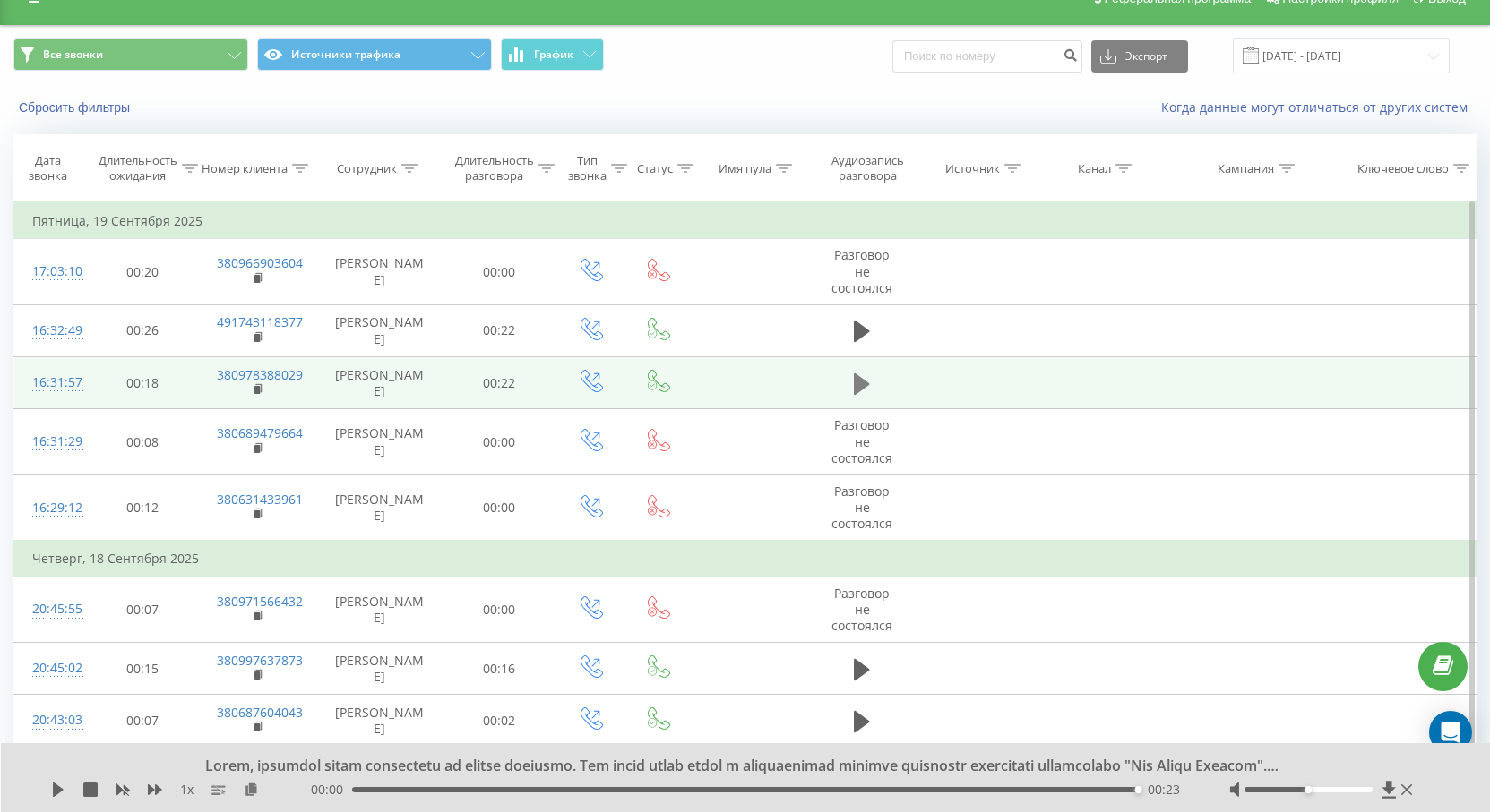
click at [871, 390] on button at bounding box center [862, 384] width 27 height 27
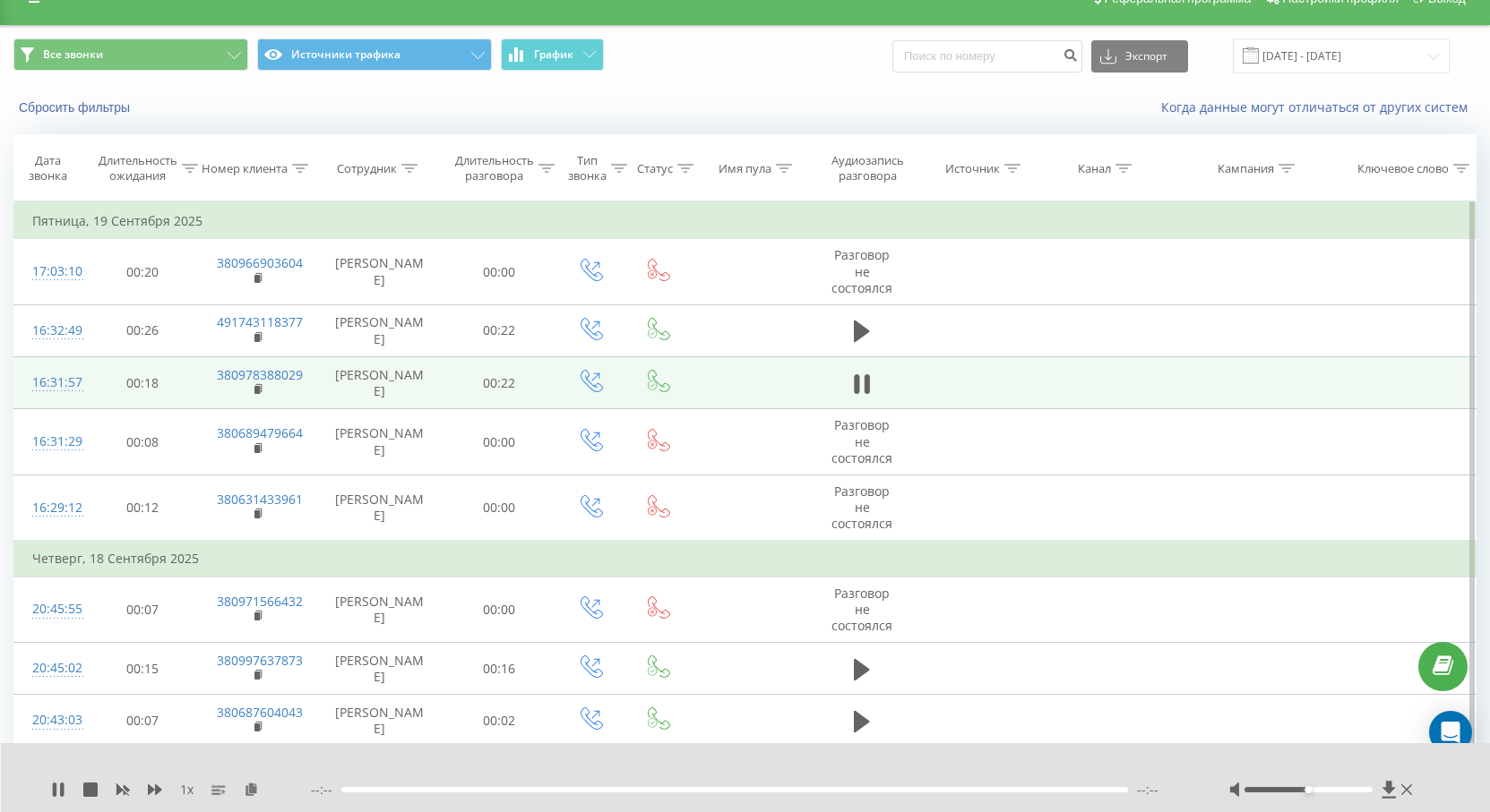
click at [257, 390] on td "380978388029" at bounding box center [257, 383] width 117 height 52
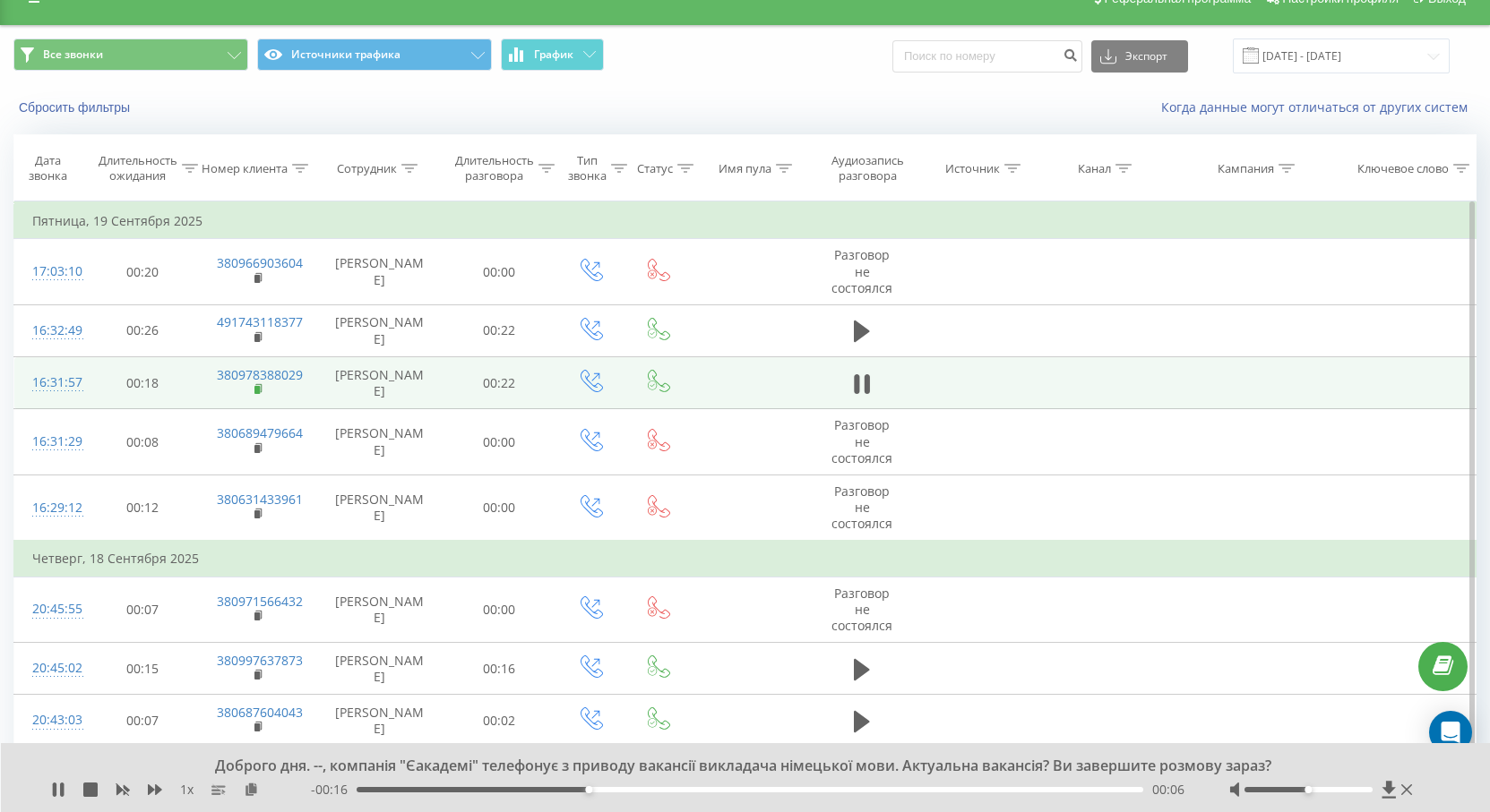
click at [257, 390] on rect at bounding box center [257, 389] width 5 height 8
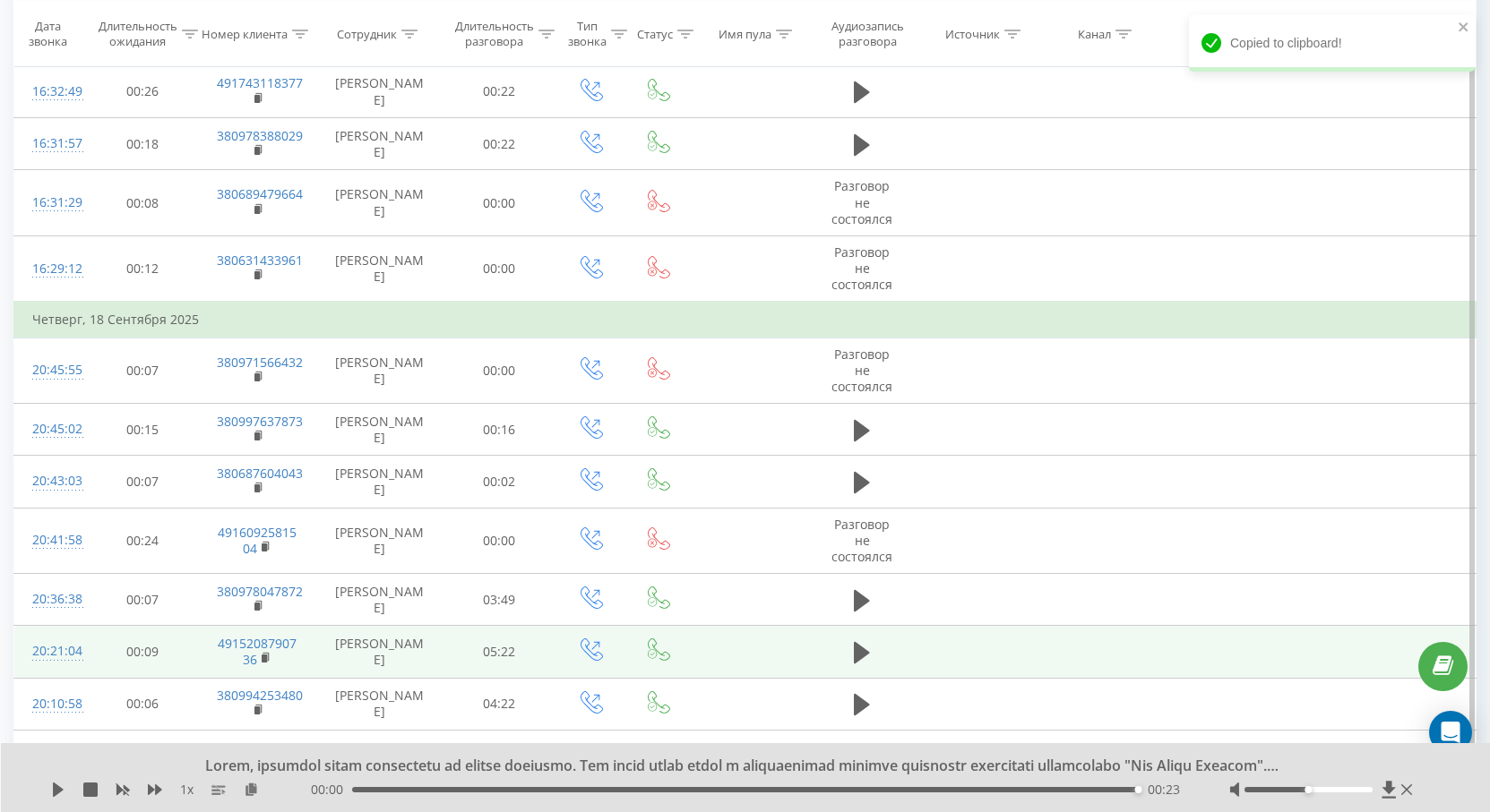
scroll to position [298, 0]
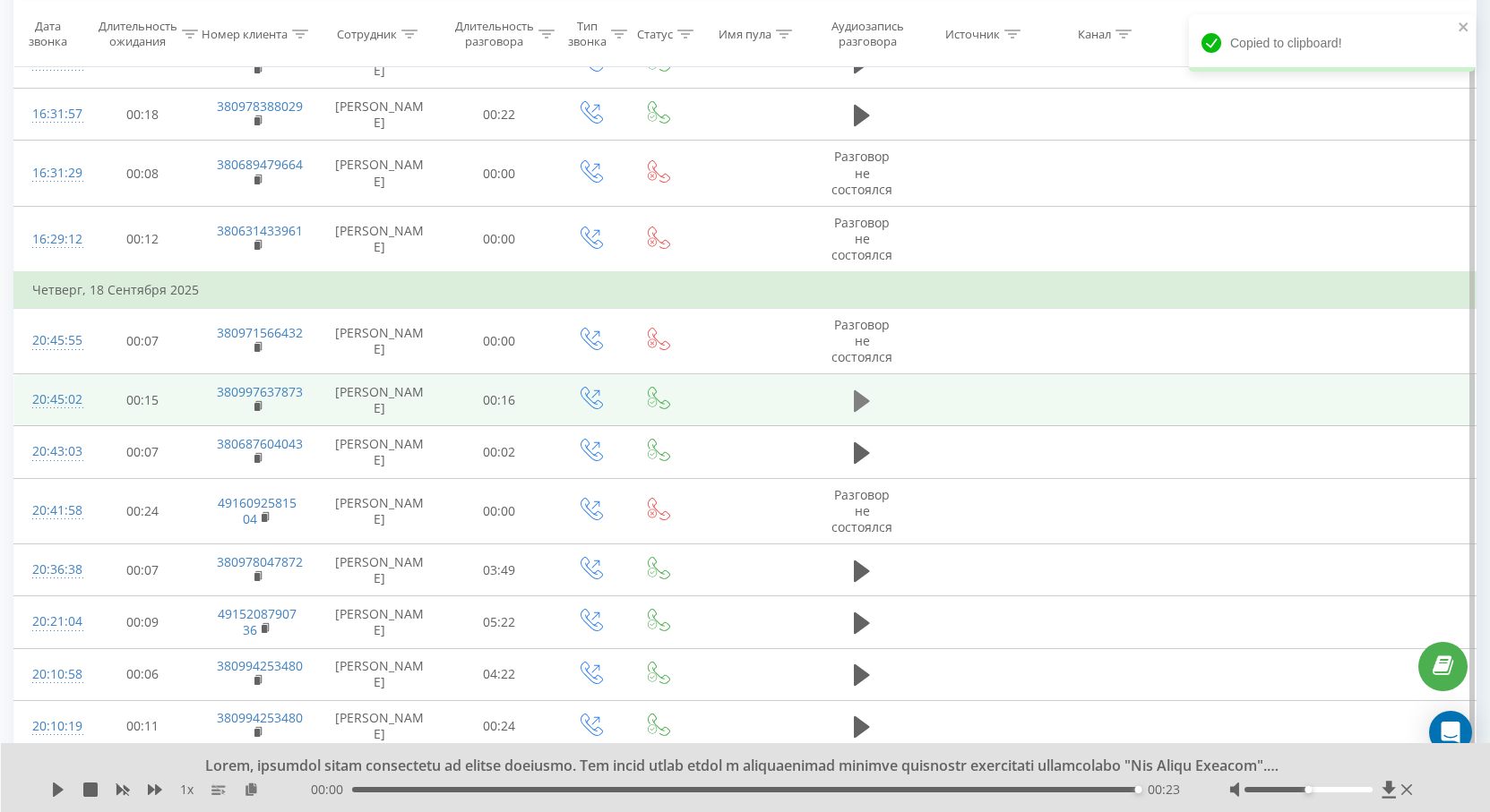
click at [860, 396] on icon at bounding box center [862, 401] width 16 height 22
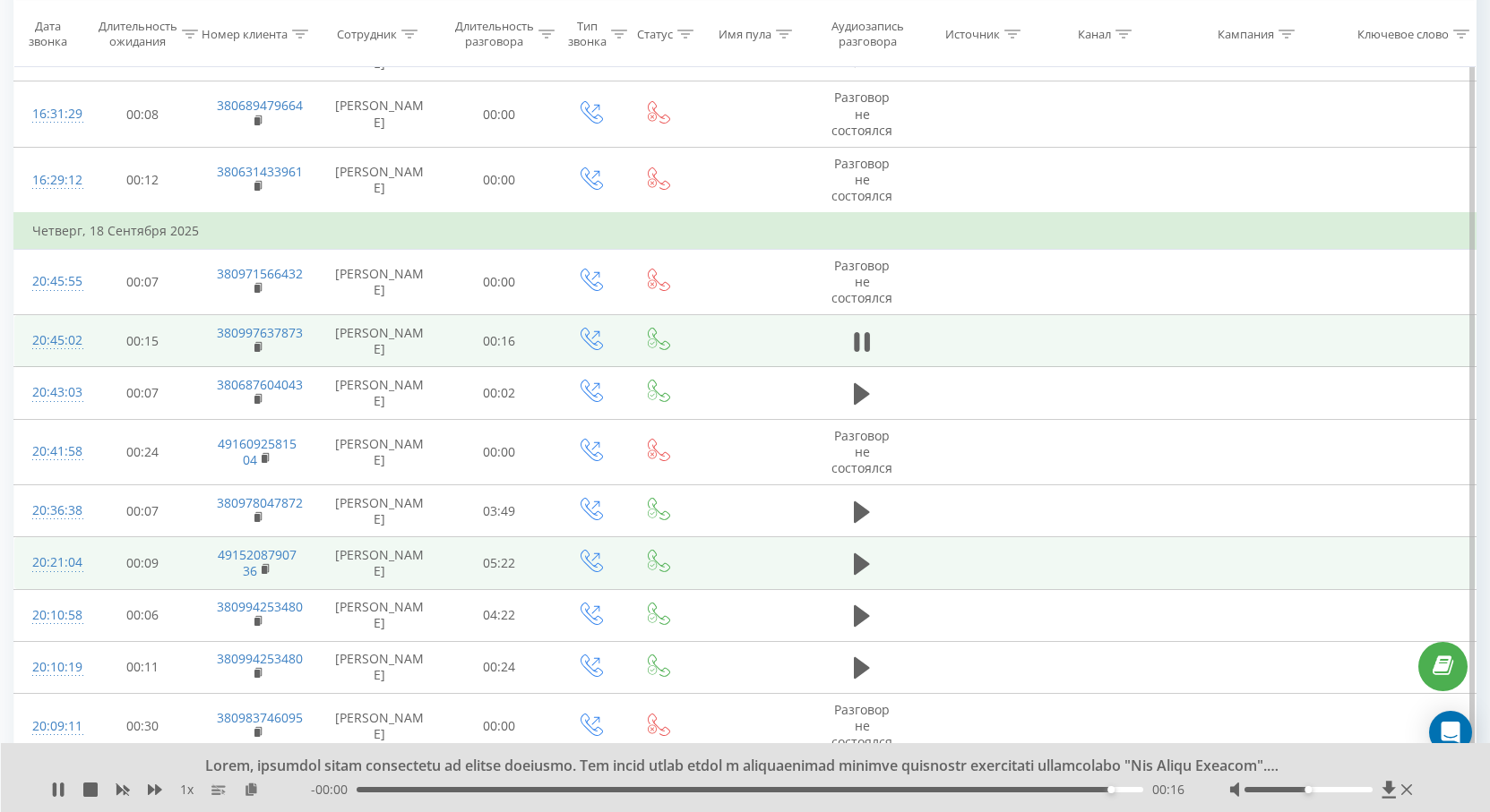
scroll to position [387, 0]
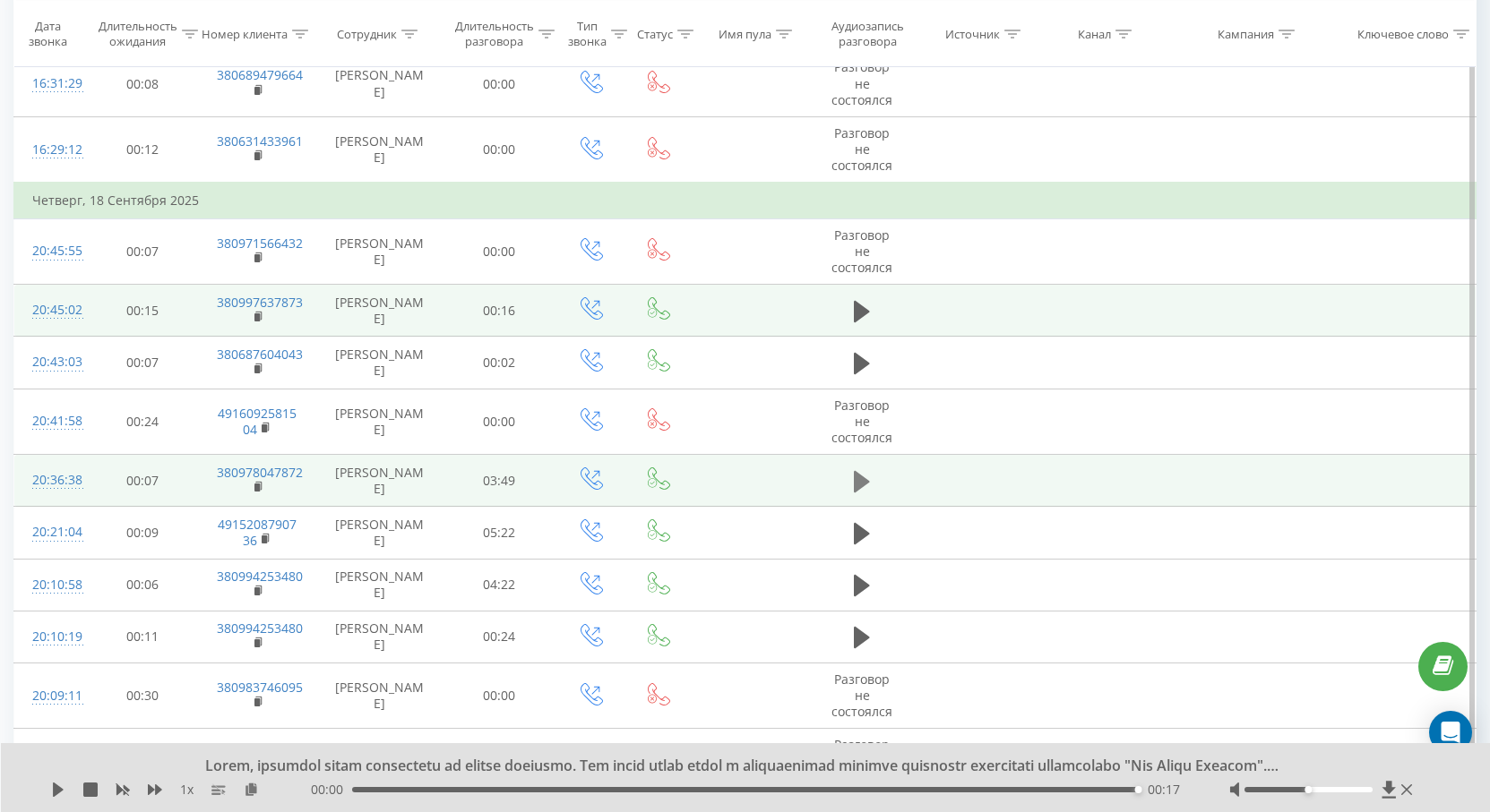
click at [863, 490] on icon at bounding box center [862, 482] width 16 height 25
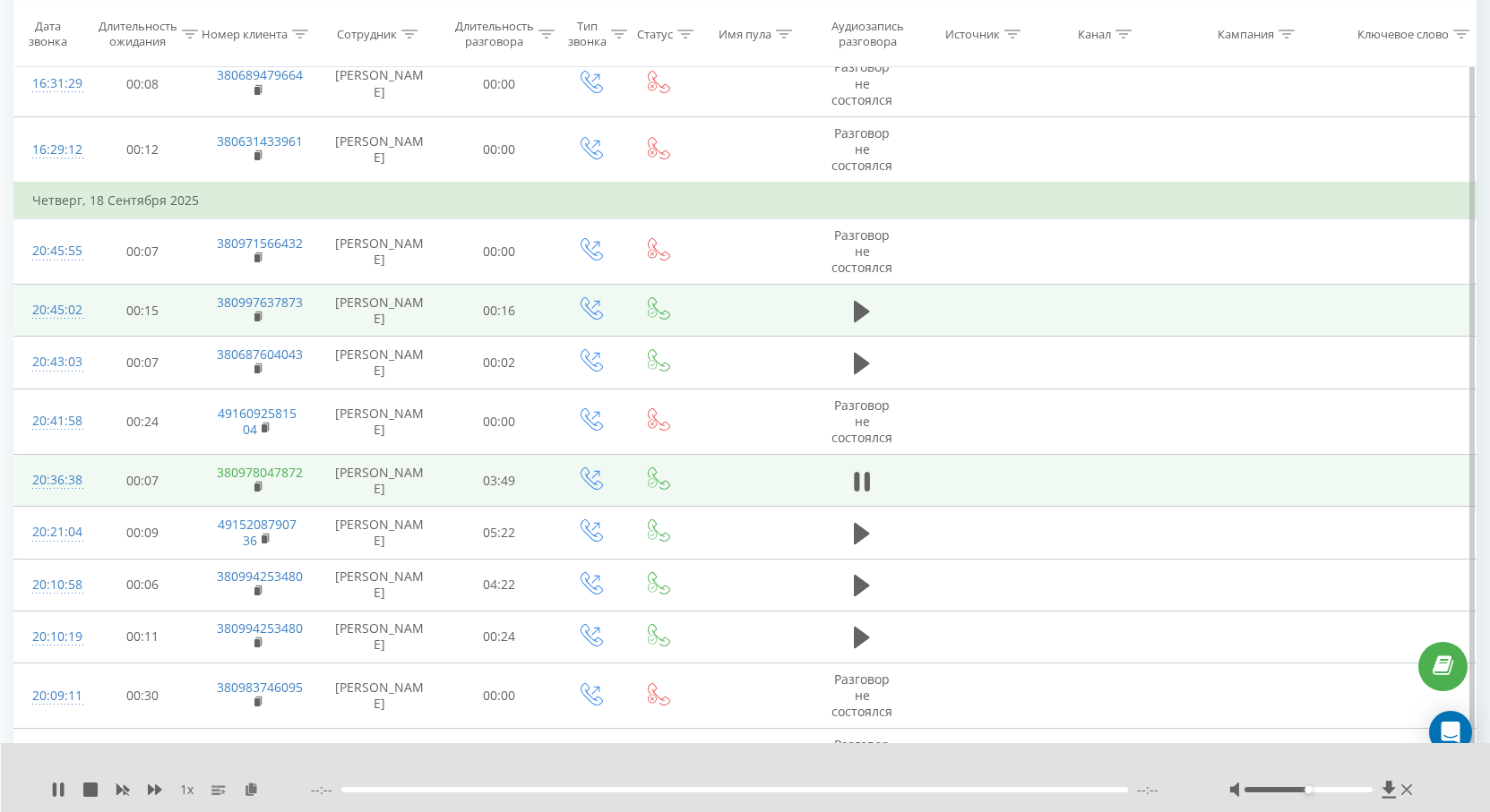
click at [257, 479] on link "380978047872" at bounding box center [260, 472] width 86 height 17
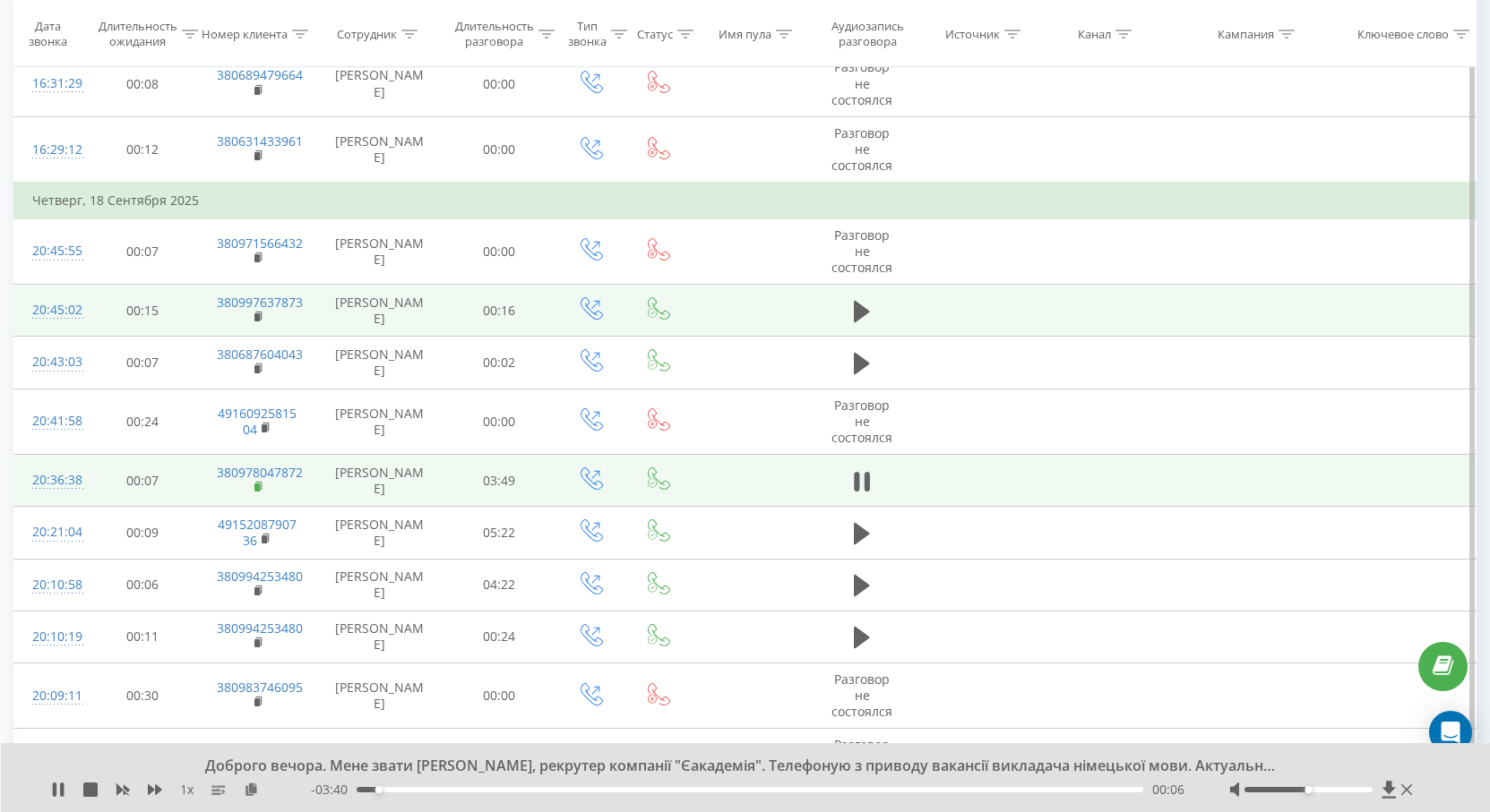
click at [258, 486] on rect at bounding box center [257, 487] width 5 height 8
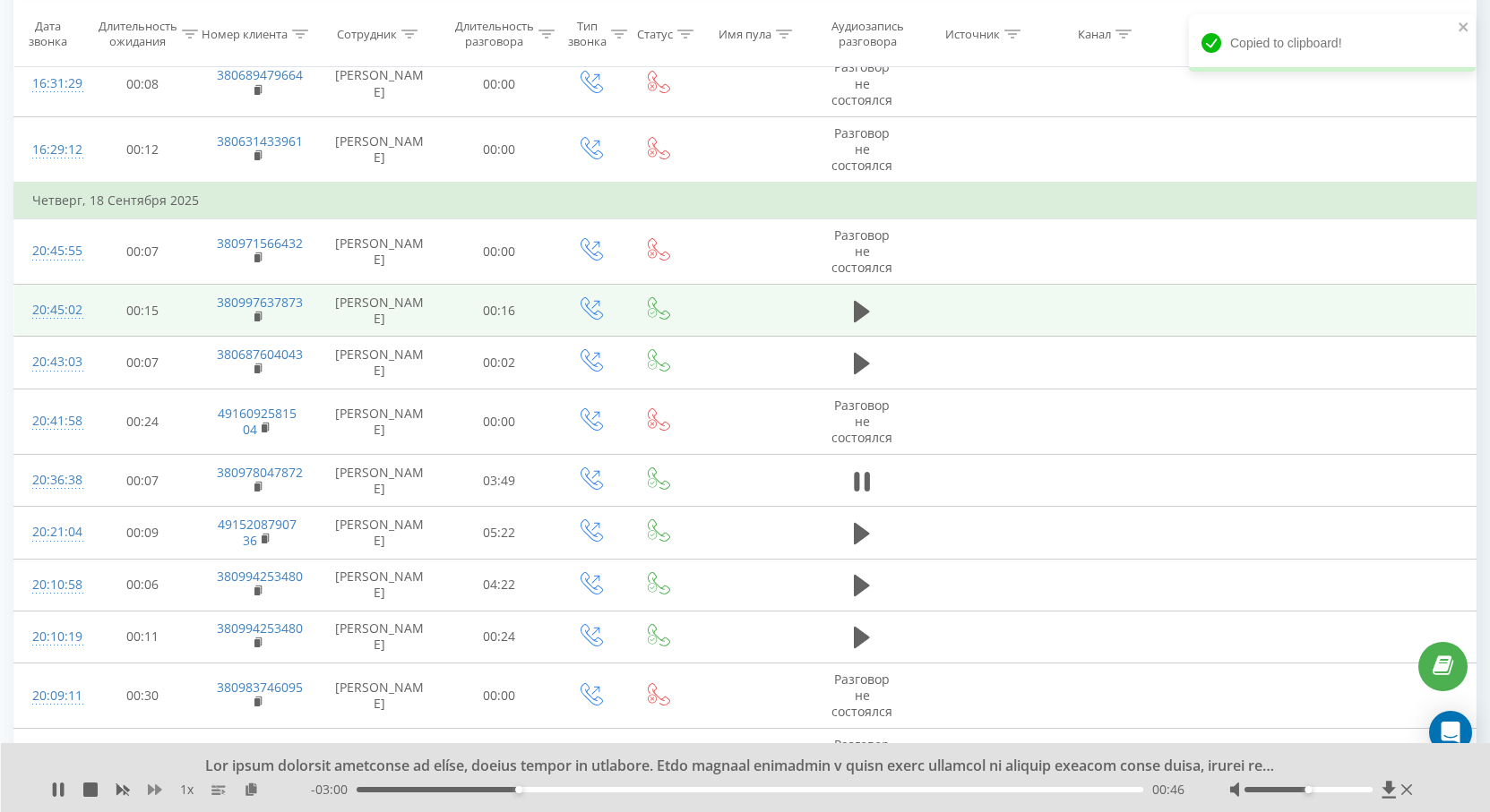
click at [157, 795] on icon at bounding box center [155, 790] width 14 height 11
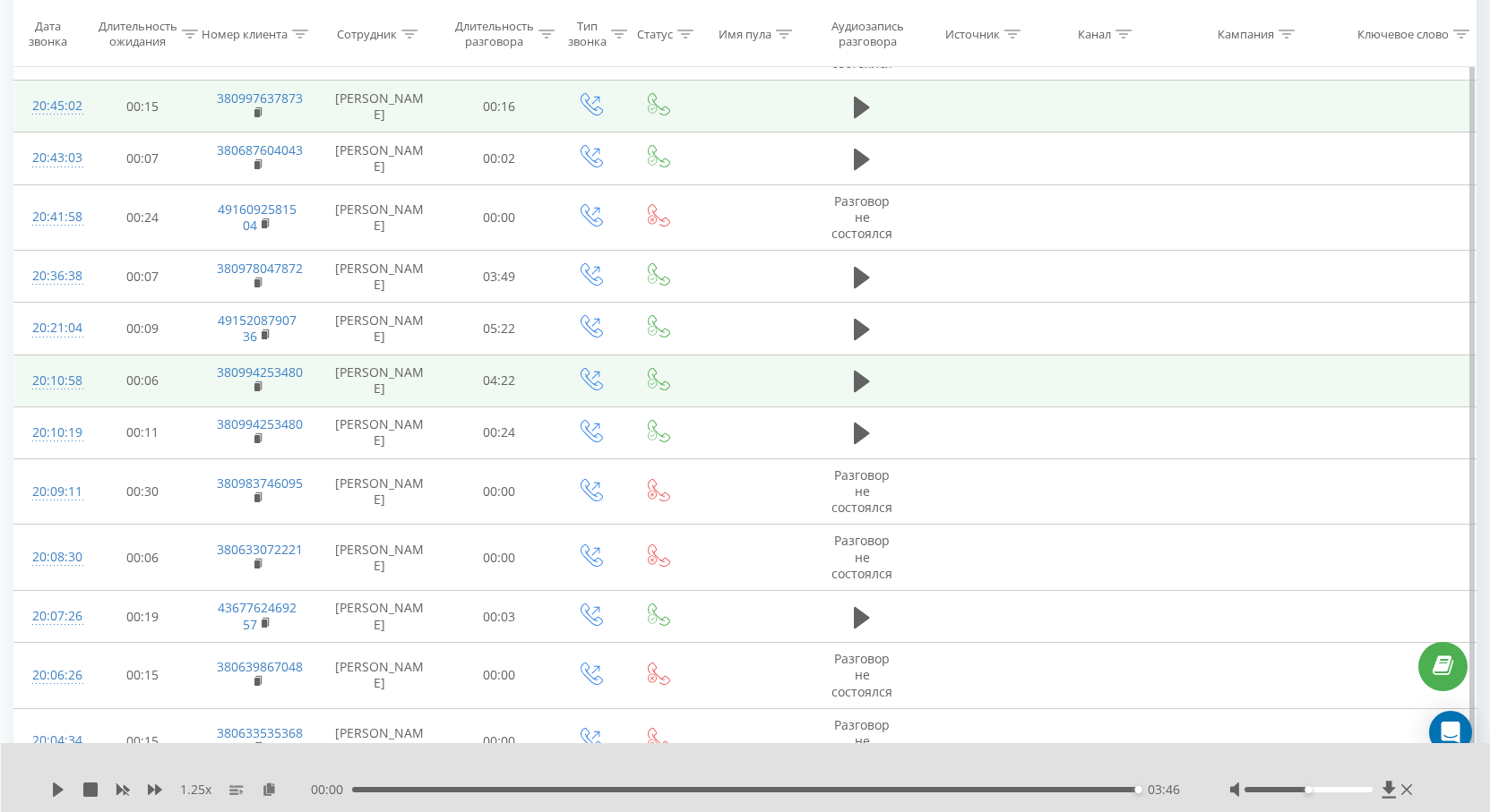
scroll to position [567, 0]
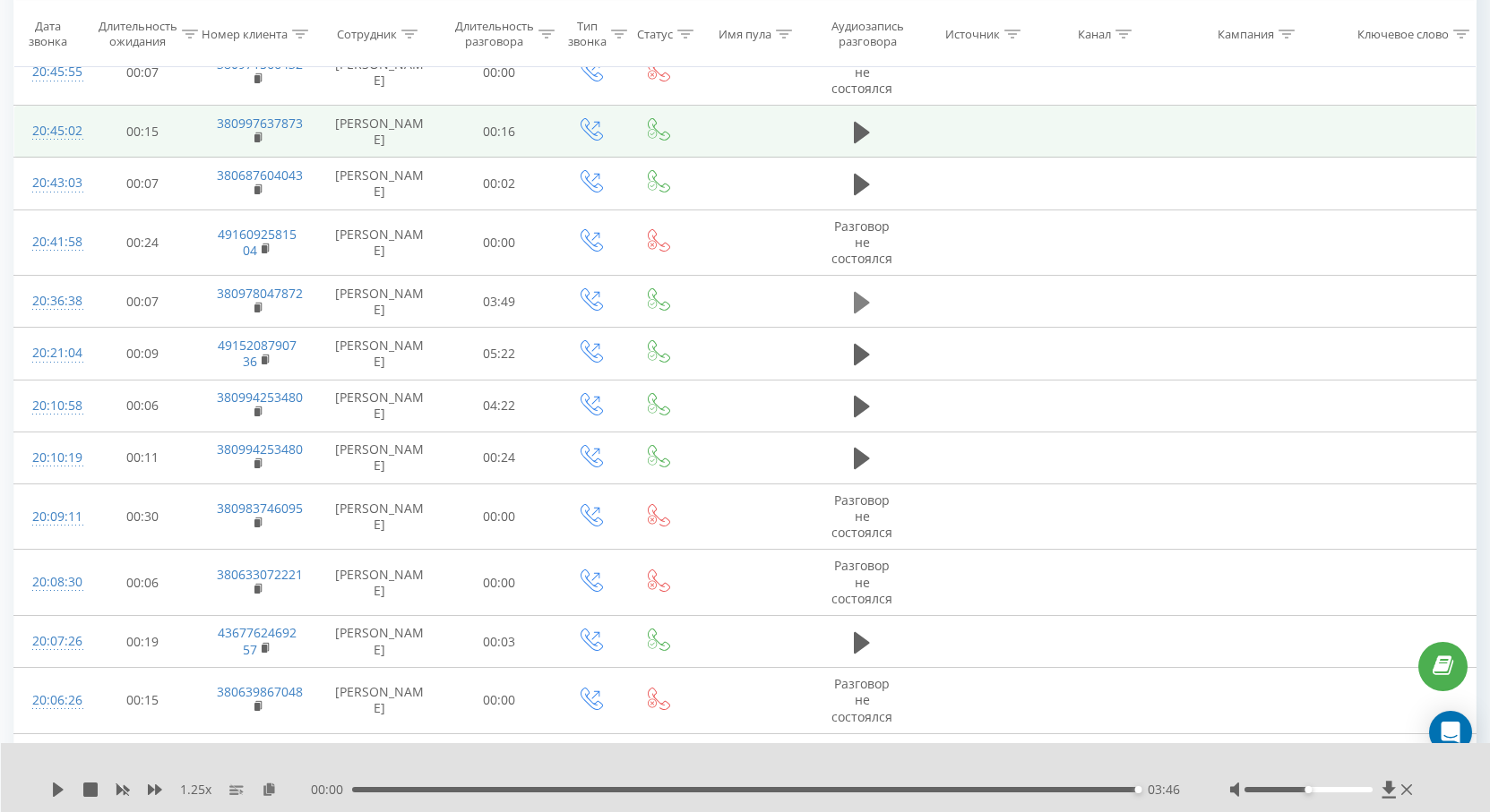
click at [857, 293] on icon at bounding box center [862, 303] width 16 height 25
click at [859, 299] on icon at bounding box center [862, 302] width 16 height 22
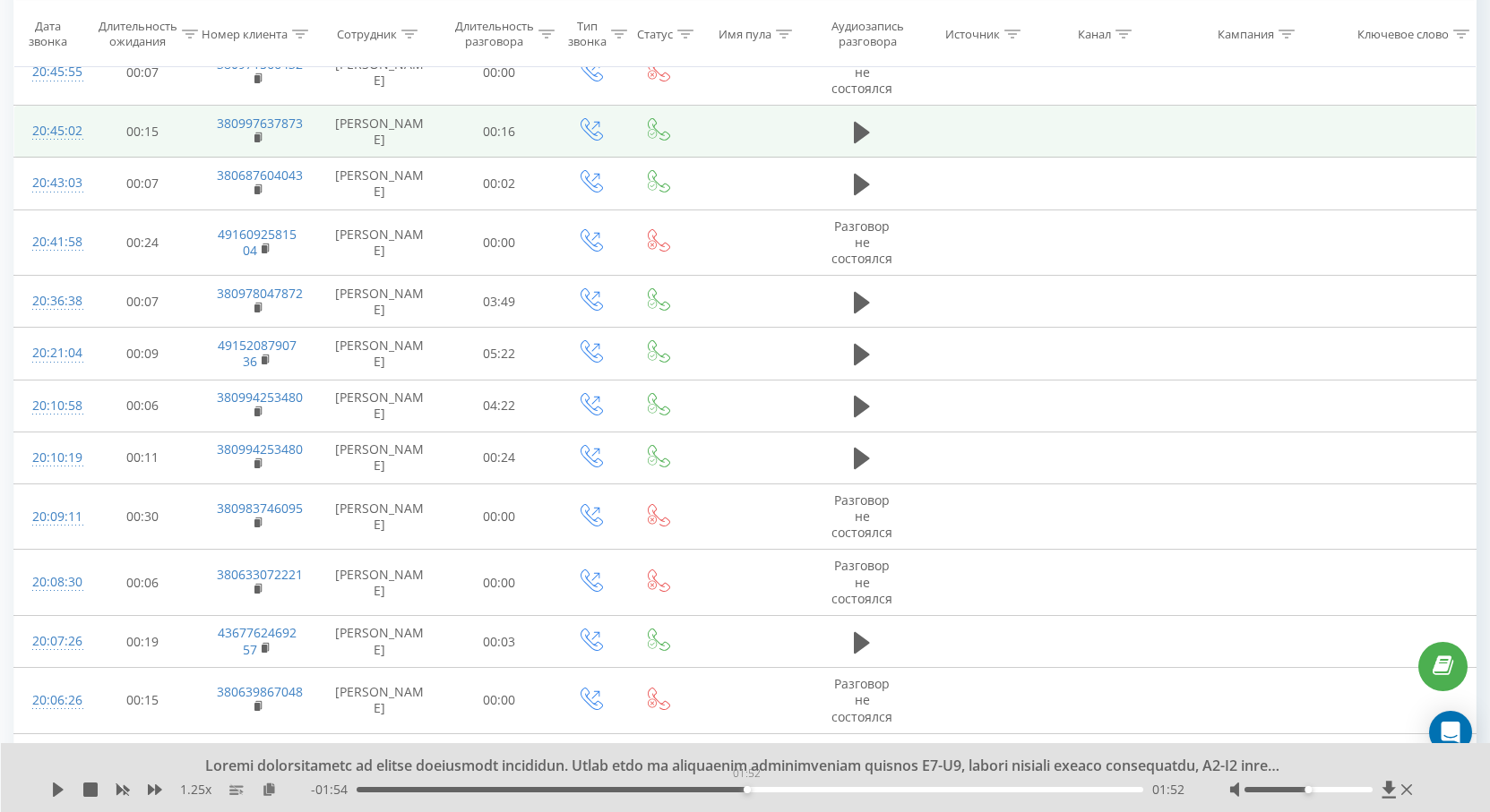
drag, startPoint x: 531, startPoint y: 790, endPoint x: 748, endPoint y: 760, distance: 219.1
click at [748, 760] on div "1.25 x - 01:54 01:52 01:52" at bounding box center [746, 778] width 1490 height 69
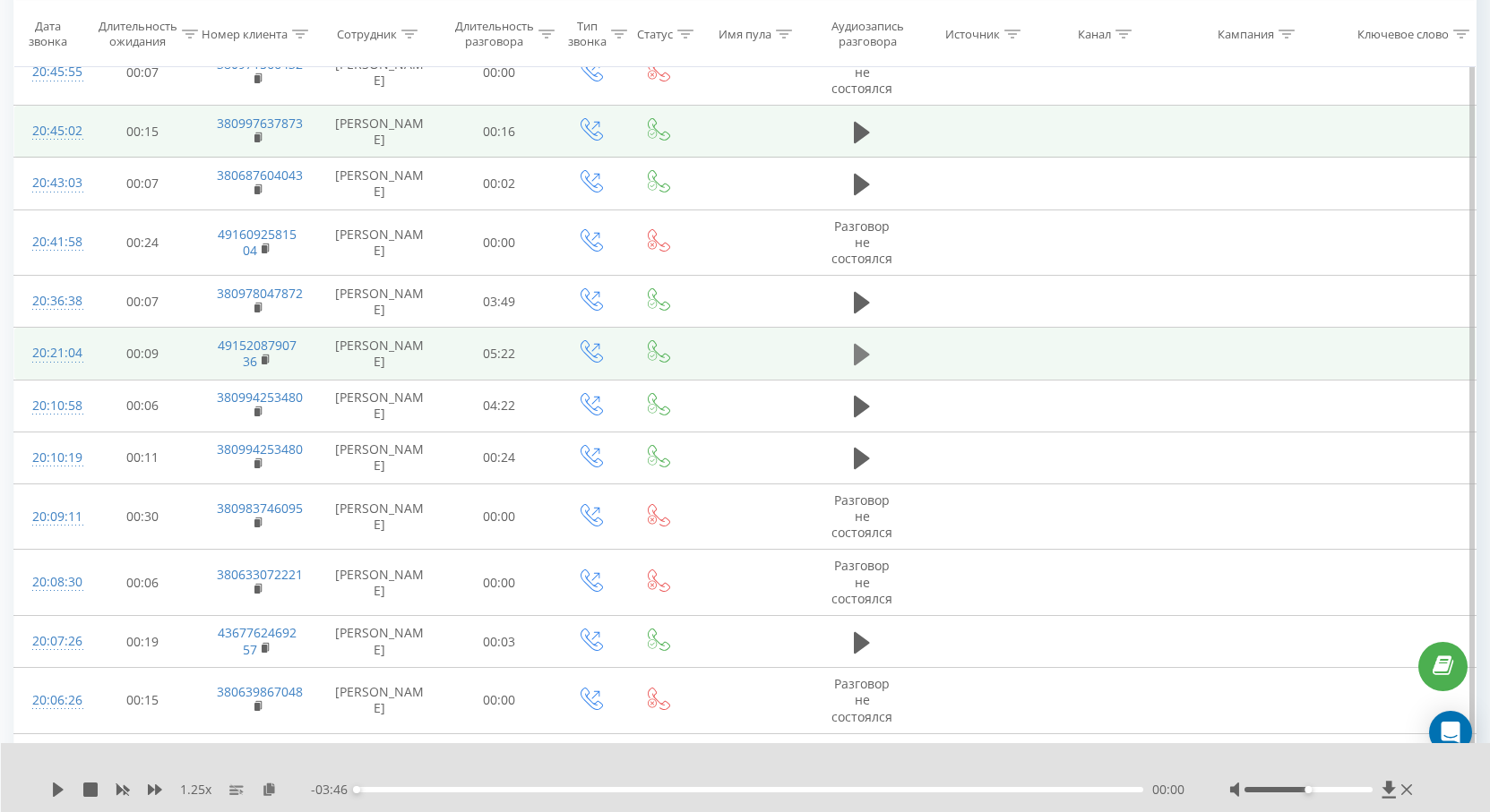
click at [873, 347] on button at bounding box center [862, 354] width 27 height 27
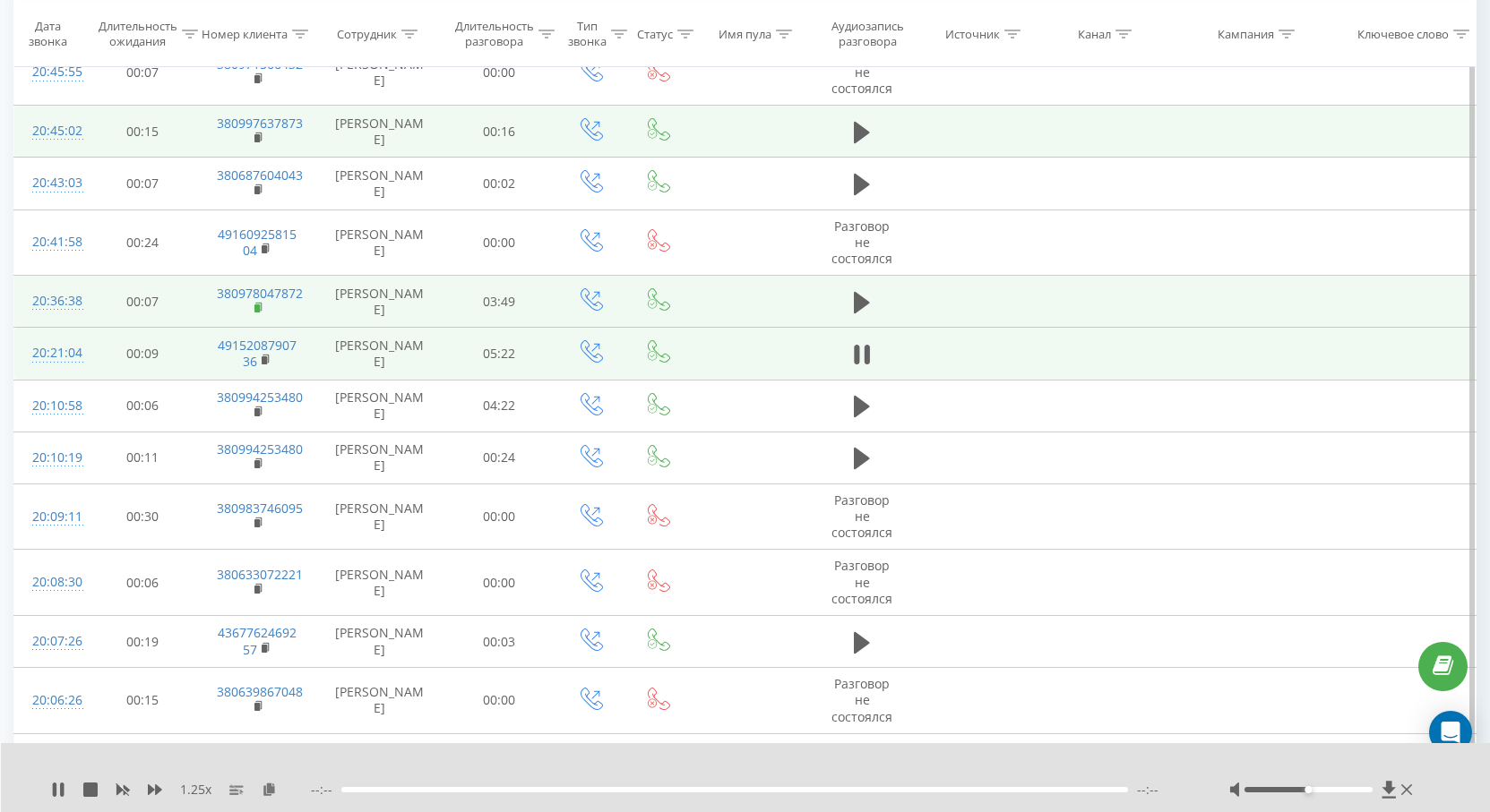
click at [258, 305] on rect at bounding box center [257, 308] width 5 height 8
click at [262, 305] on icon at bounding box center [259, 307] width 6 height 8
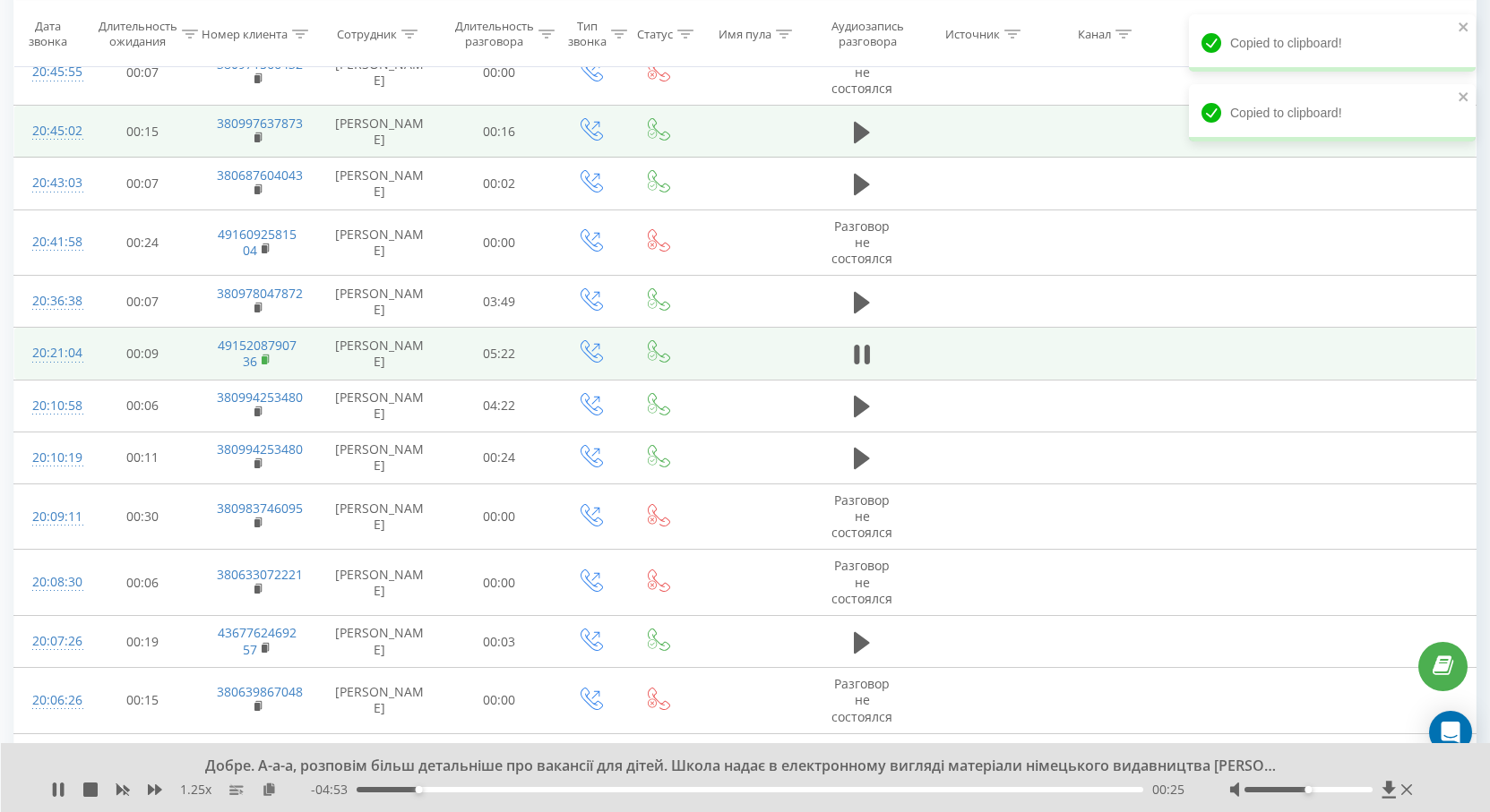
click at [265, 361] on rect at bounding box center [265, 360] width 5 height 8
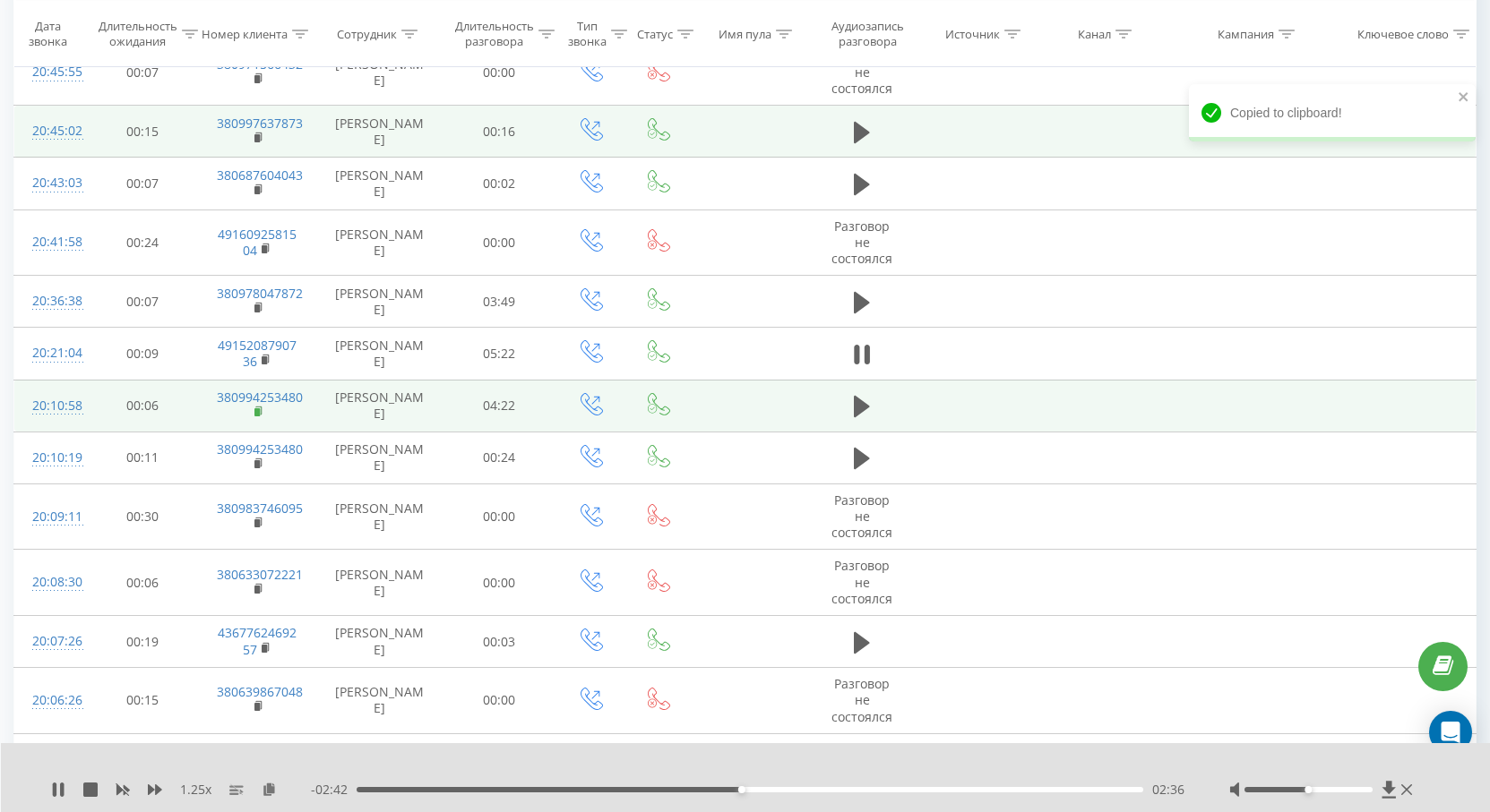
click at [259, 411] on rect at bounding box center [257, 412] width 5 height 8
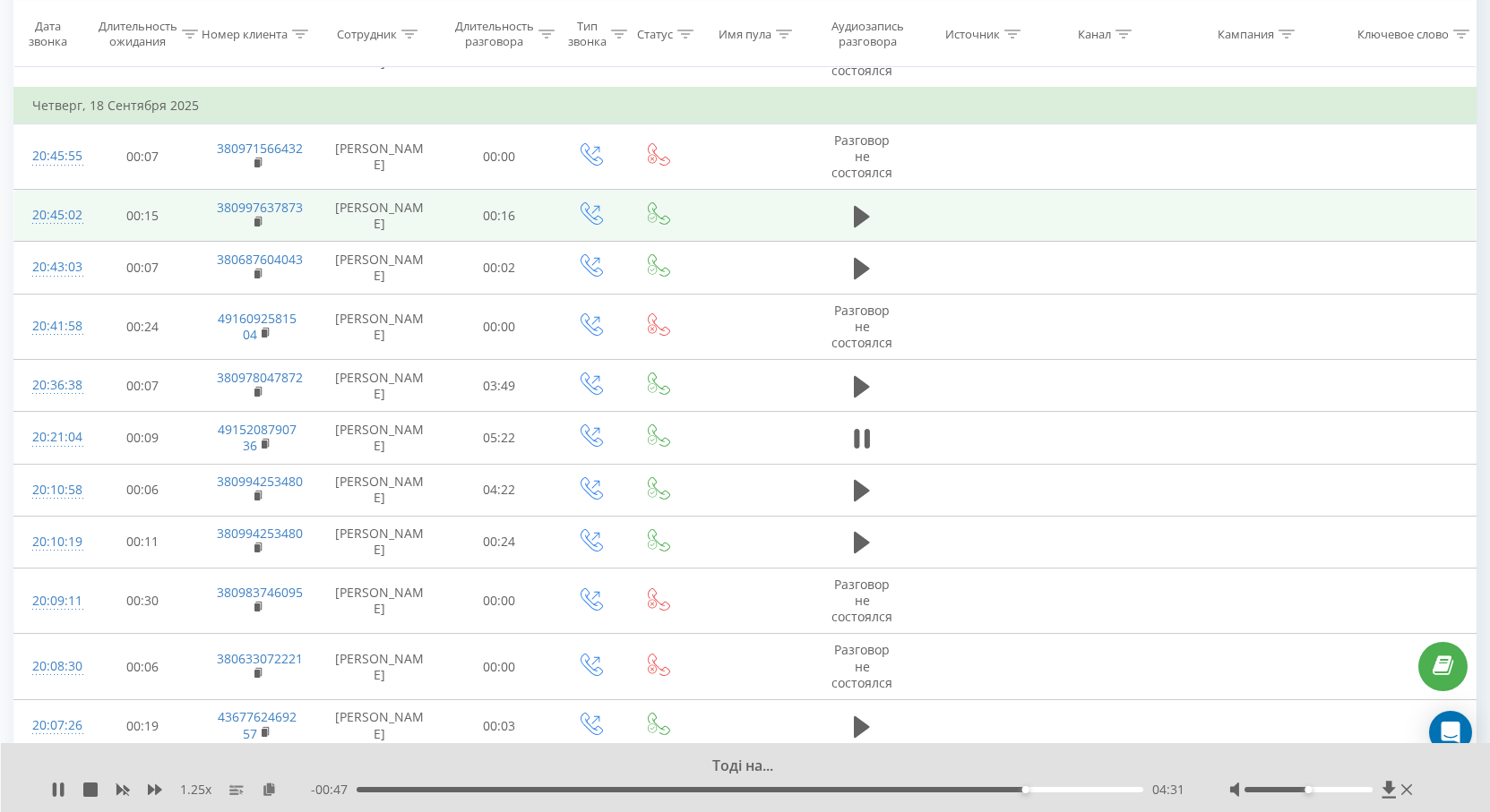
scroll to position [483, 0]
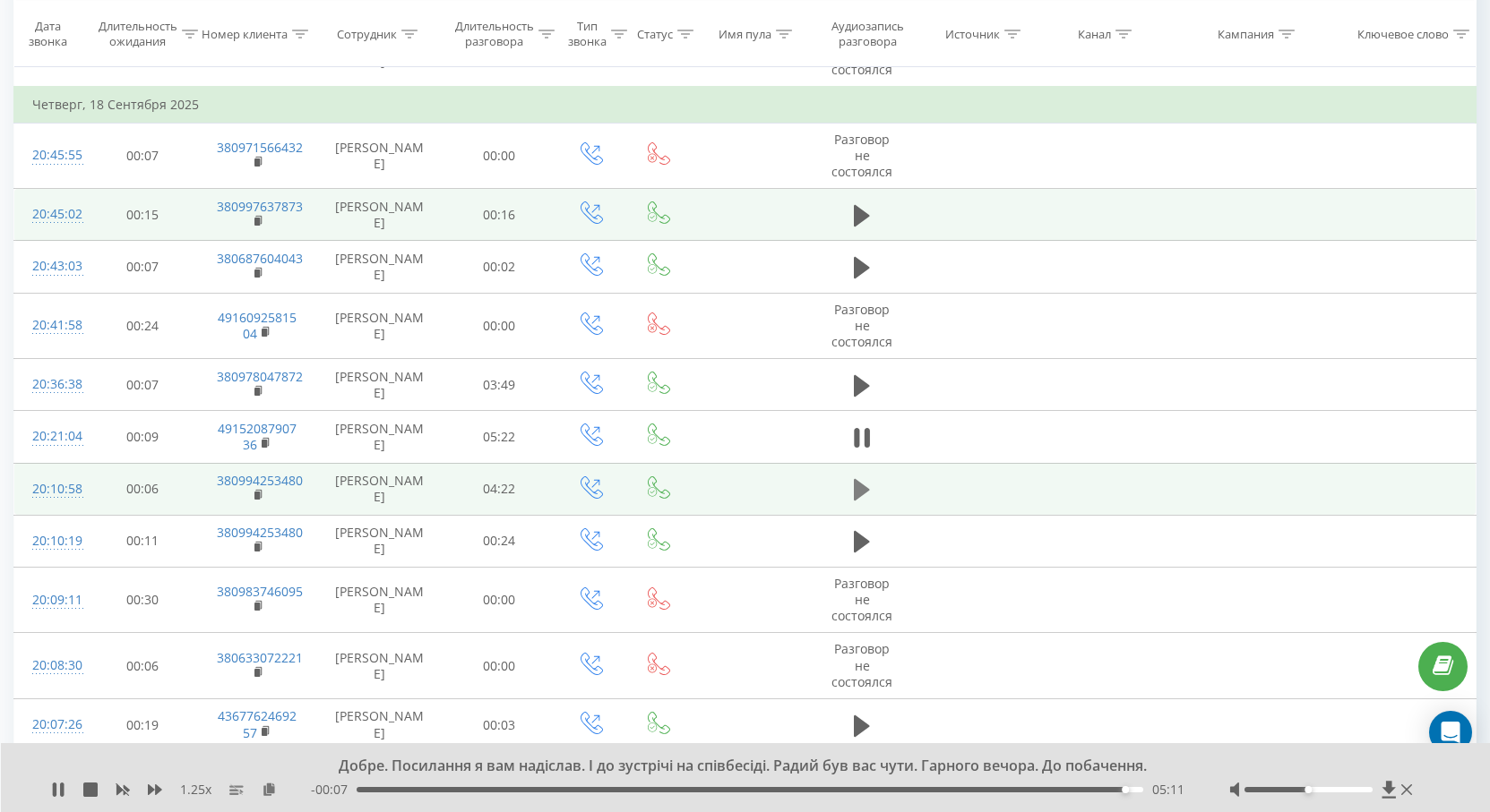
click at [859, 486] on icon at bounding box center [862, 490] width 16 height 22
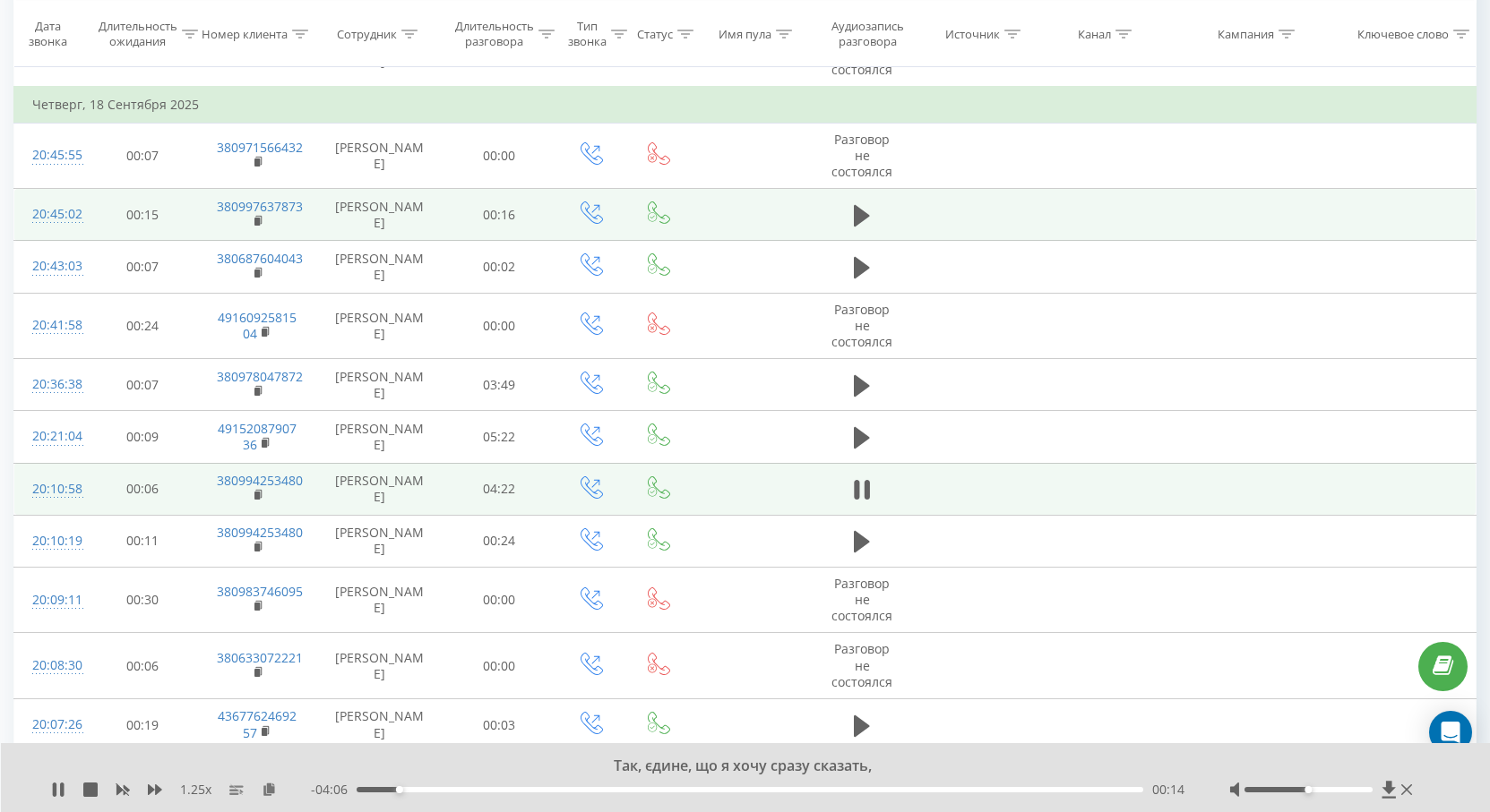
drag, startPoint x: 1306, startPoint y: 795, endPoint x: 1315, endPoint y: 785, distance: 13.5
click at [1316, 785] on div at bounding box center [1324, 790] width 187 height 18
drag, startPoint x: 1315, startPoint y: 794, endPoint x: 1384, endPoint y: 789, distance: 69.2
click at [1383, 789] on div at bounding box center [1324, 790] width 187 height 18
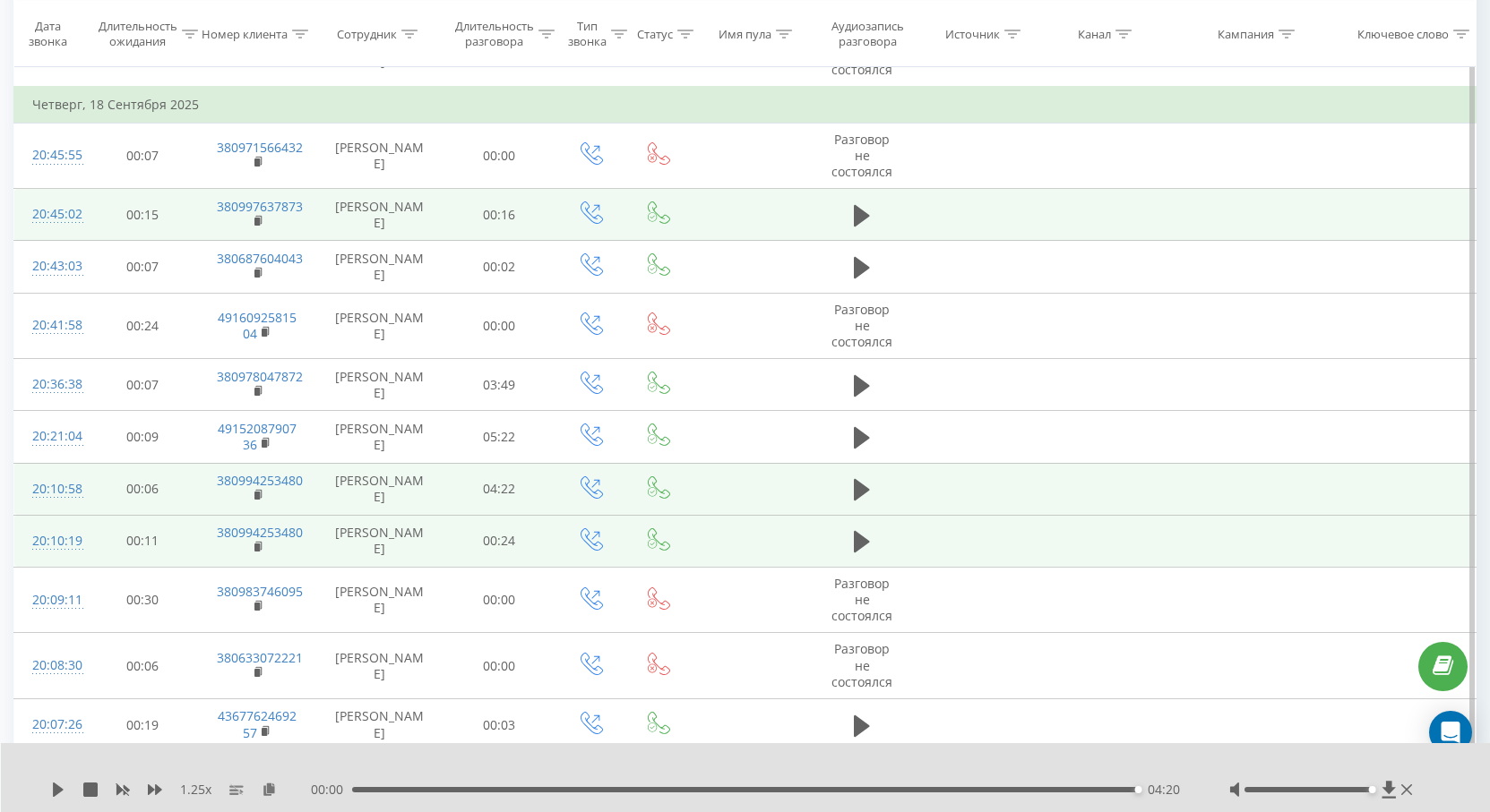
click at [842, 525] on td at bounding box center [862, 541] width 109 height 52
click at [857, 542] on icon at bounding box center [862, 542] width 16 height 22
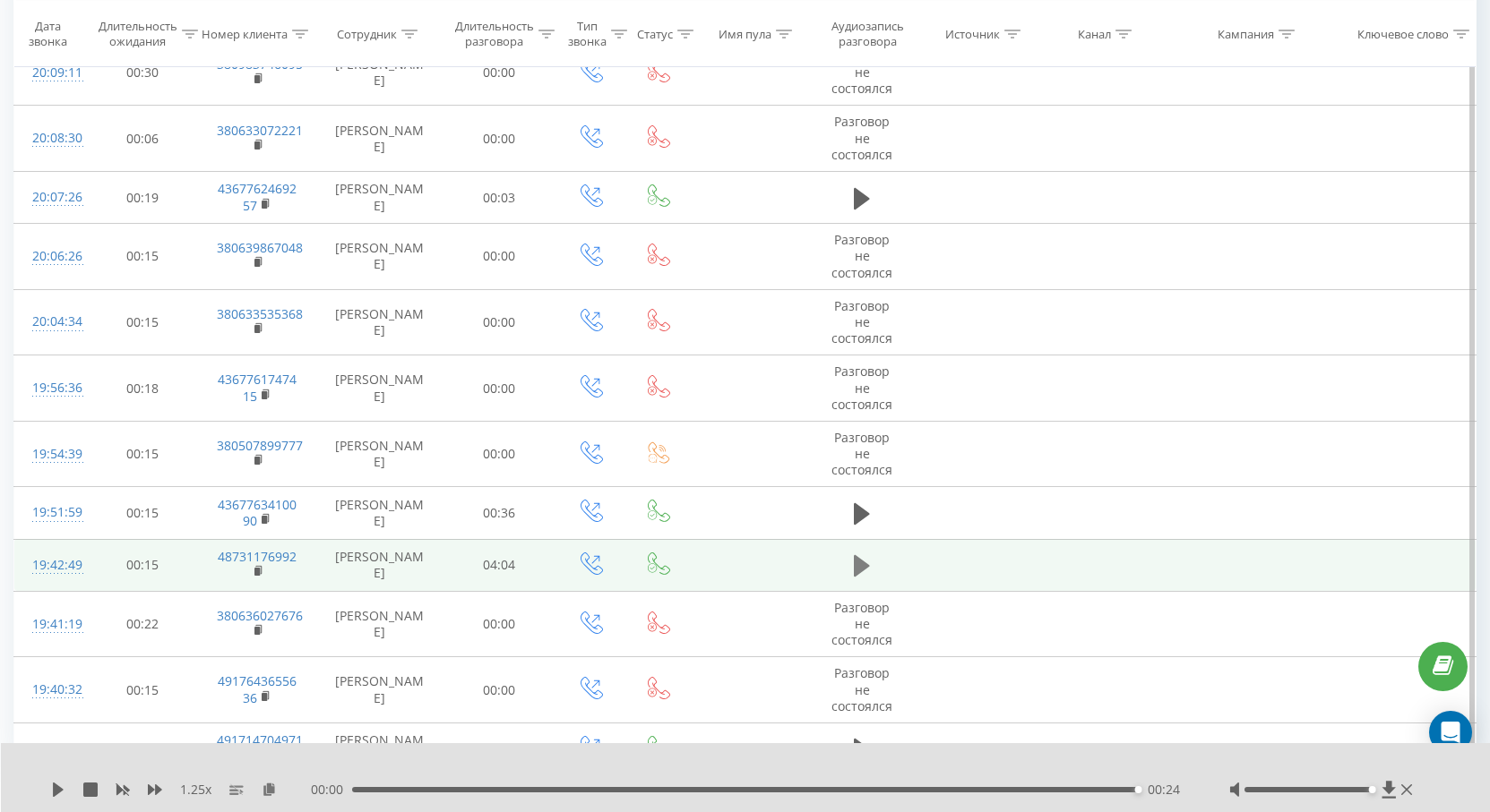
scroll to position [1021, 0]
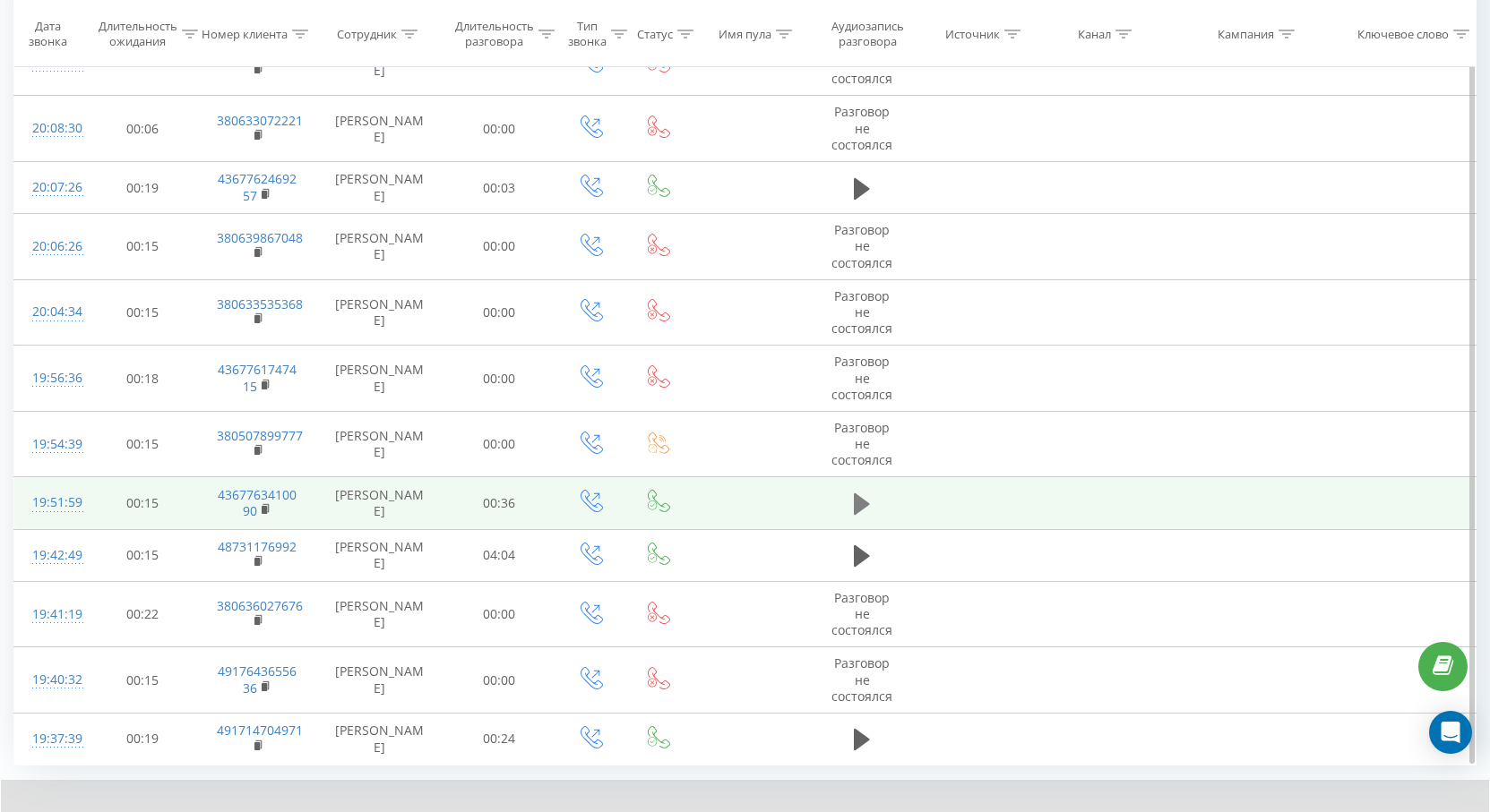
click at [871, 497] on button at bounding box center [862, 504] width 27 height 27
click at [269, 510] on icon at bounding box center [266, 508] width 6 height 8
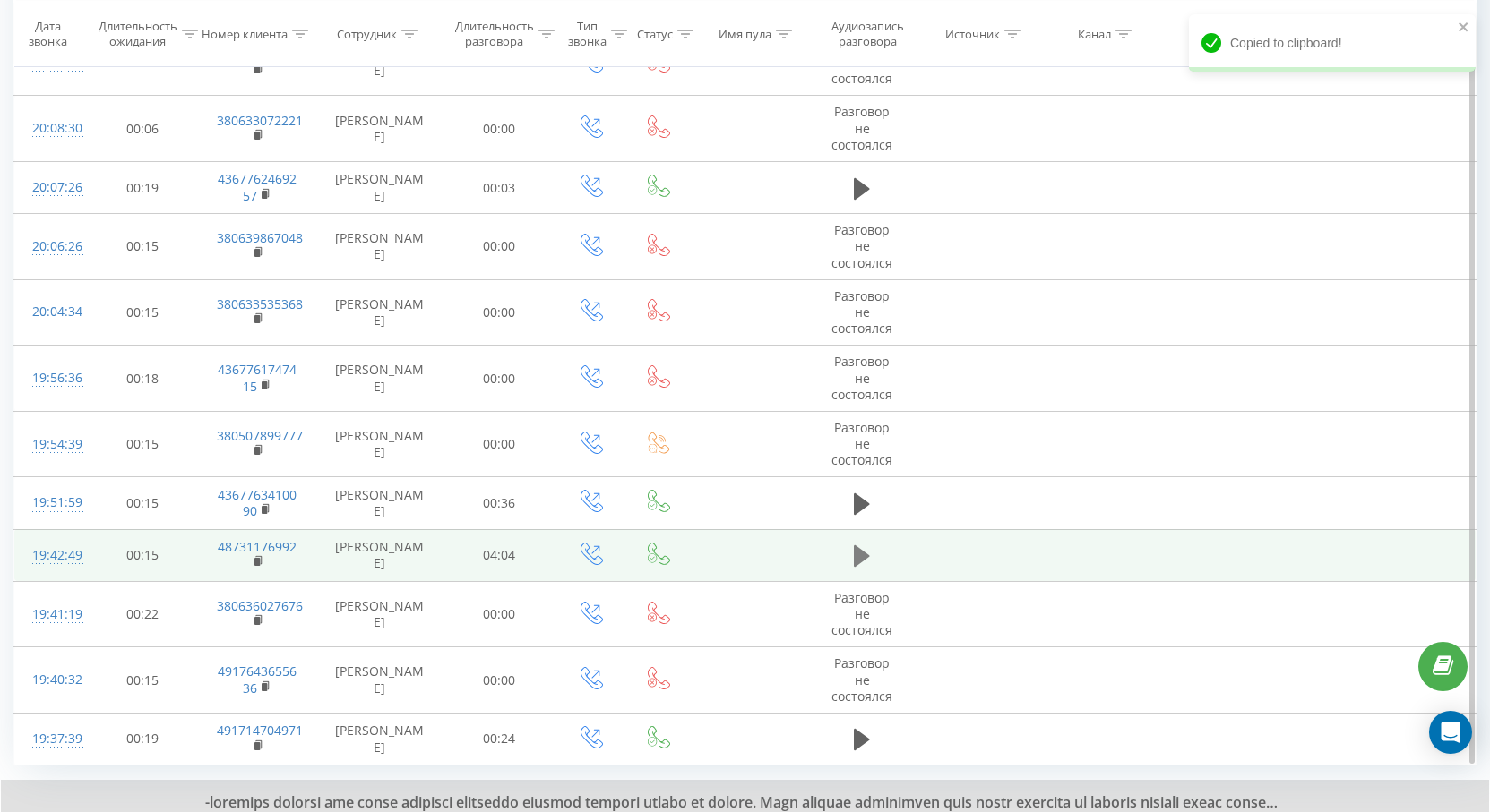
click at [860, 553] on icon at bounding box center [862, 557] width 16 height 22
click at [261, 565] on icon at bounding box center [259, 562] width 10 height 13
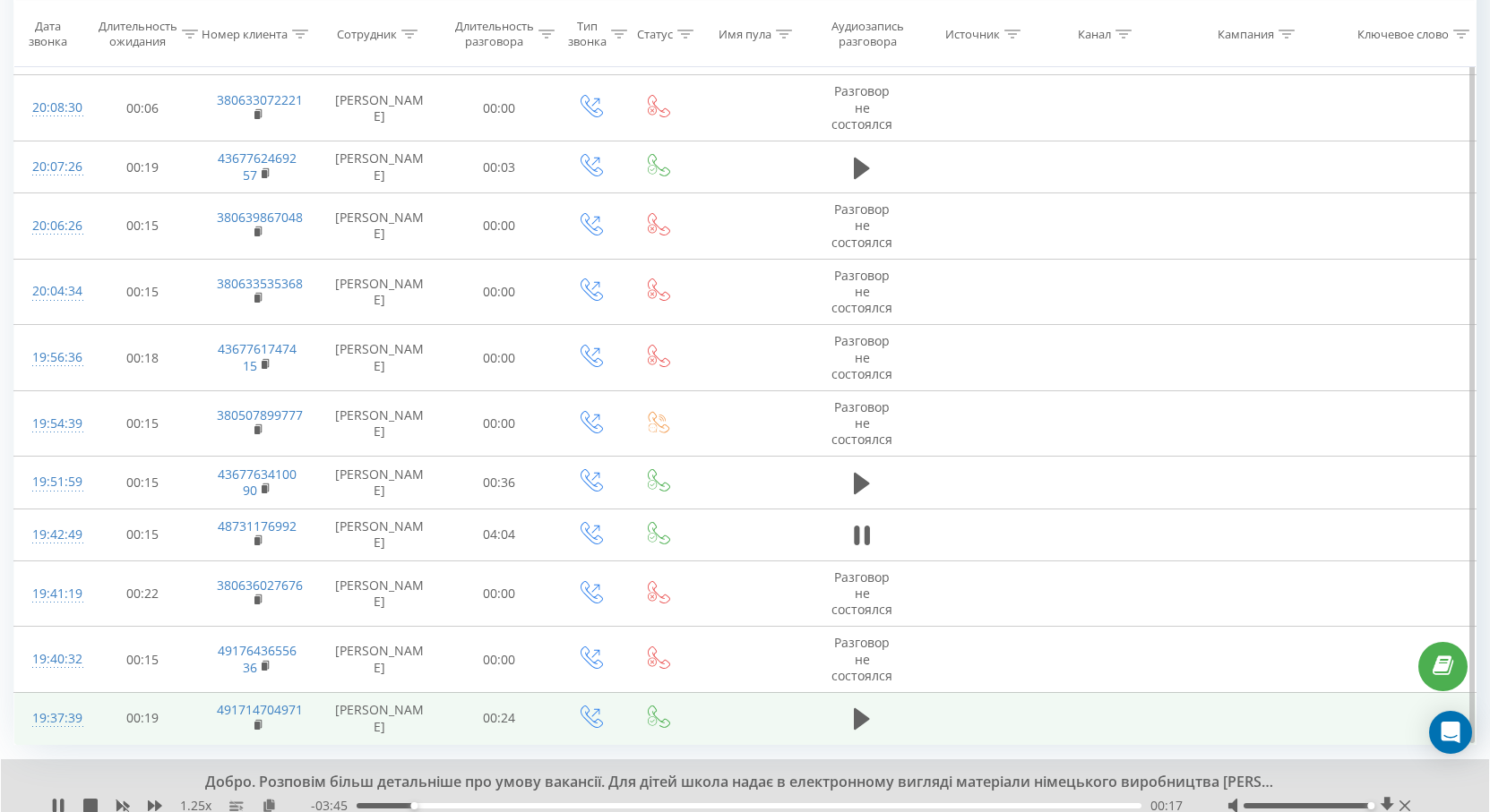
scroll to position [1110, 0]
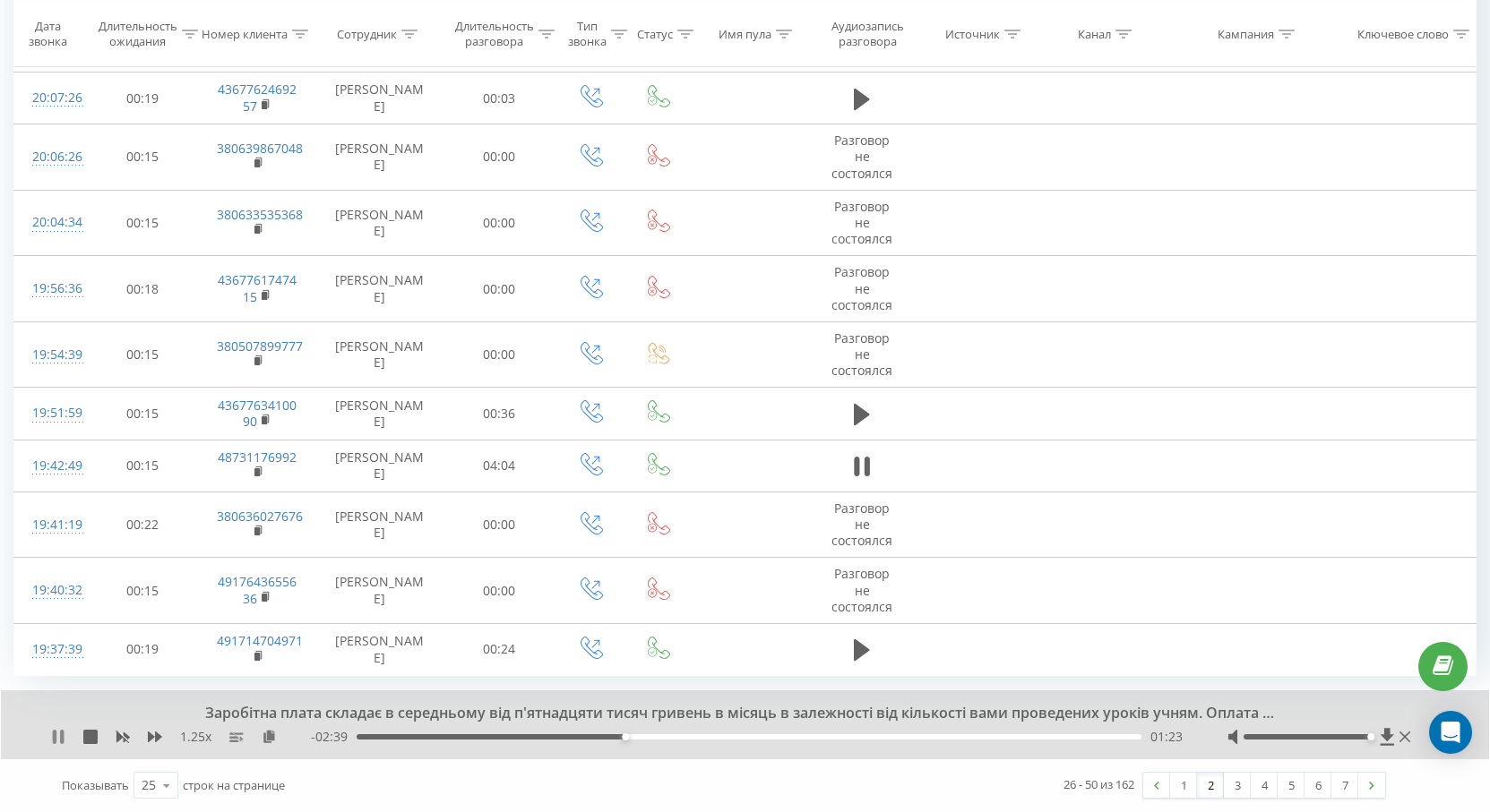
click at [60, 736] on icon at bounding box center [58, 737] width 14 height 14
click at [860, 468] on icon at bounding box center [862, 467] width 16 height 22
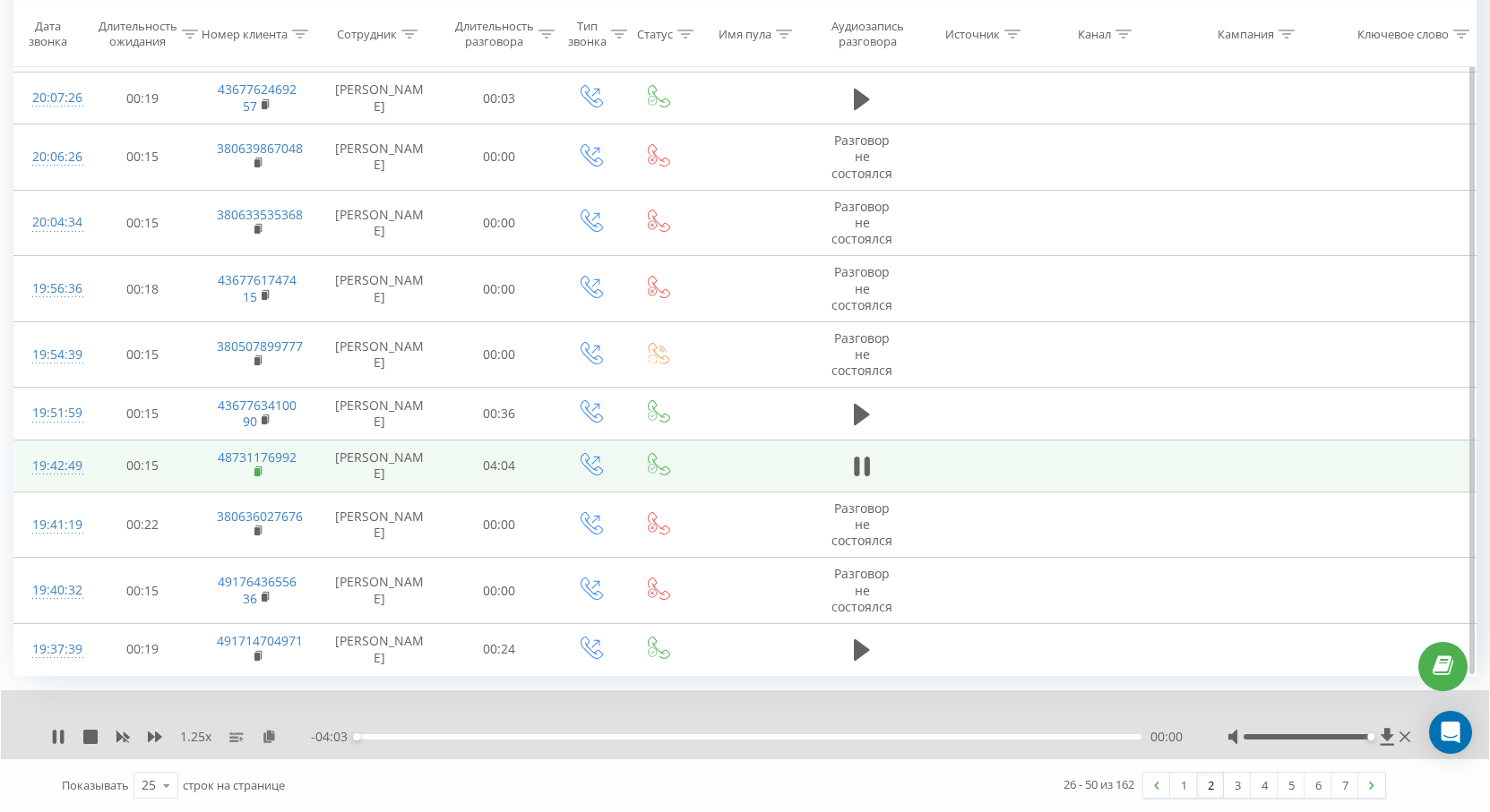
click at [259, 472] on rect at bounding box center [257, 472] width 5 height 8
